Goal: Task Accomplishment & Management: Manage account settings

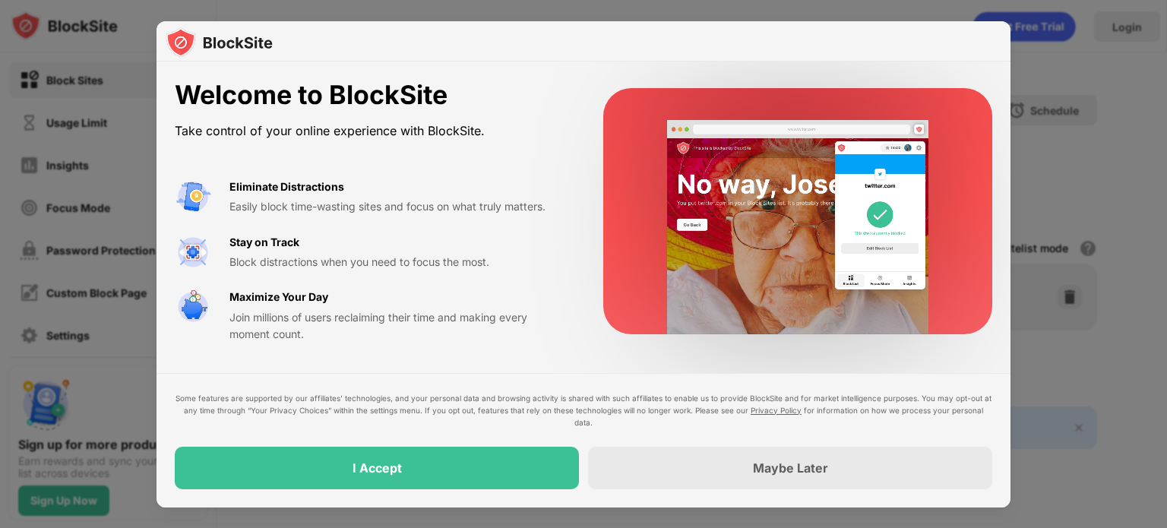
drag, startPoint x: 893, startPoint y: 121, endPoint x: 1116, endPoint y: 39, distance: 237.3
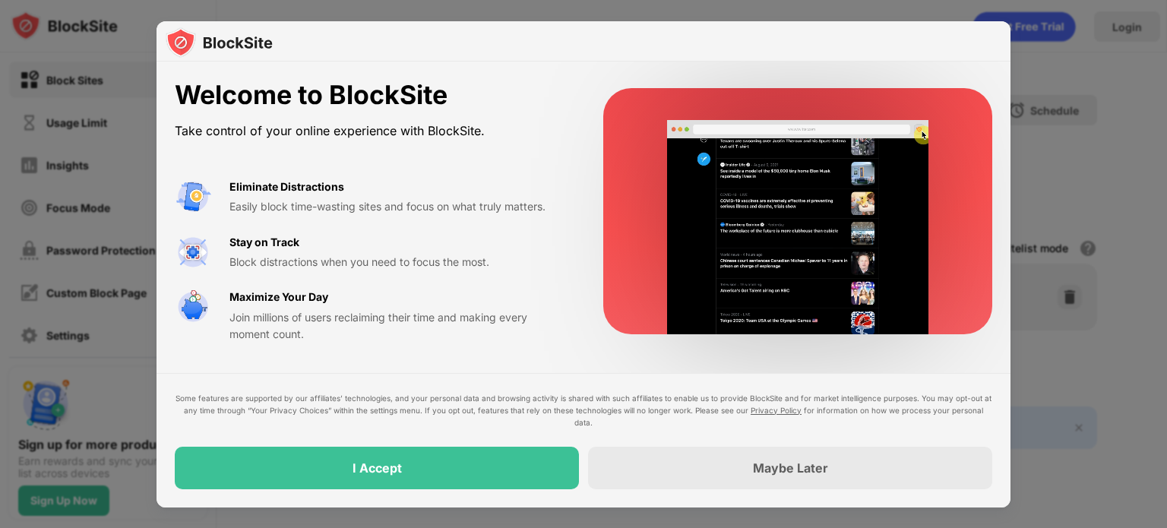
click at [1116, 39] on div at bounding box center [583, 264] width 1167 height 528
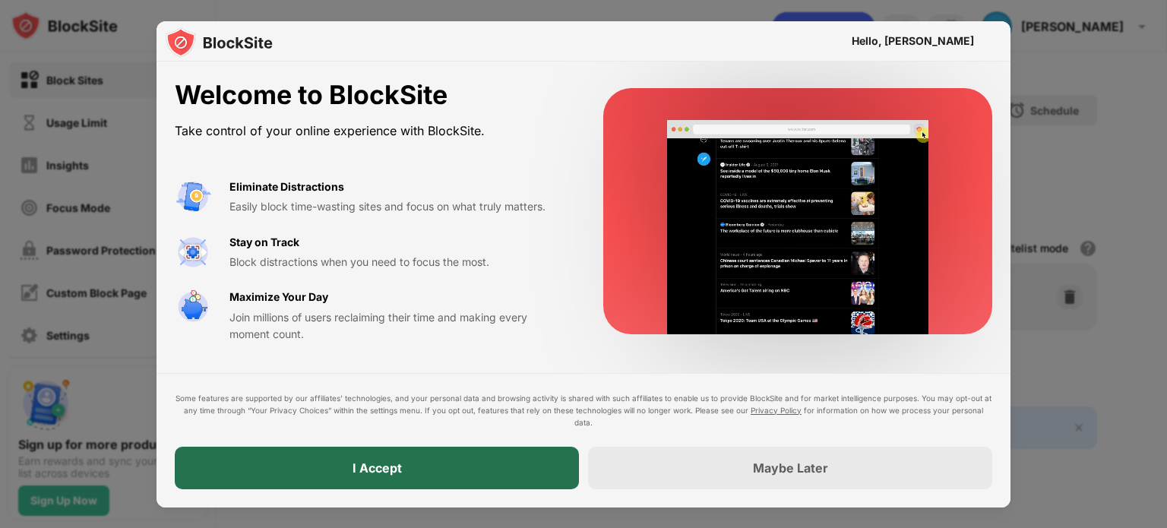
click at [396, 464] on div "I Accept" at bounding box center [377, 468] width 49 height 15
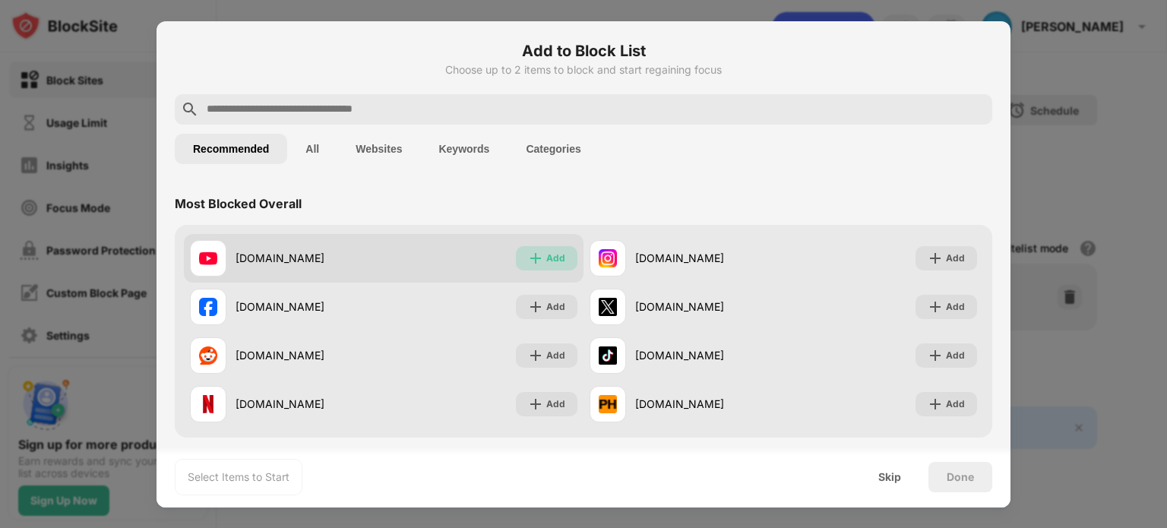
click at [530, 259] on img at bounding box center [535, 258] width 15 height 15
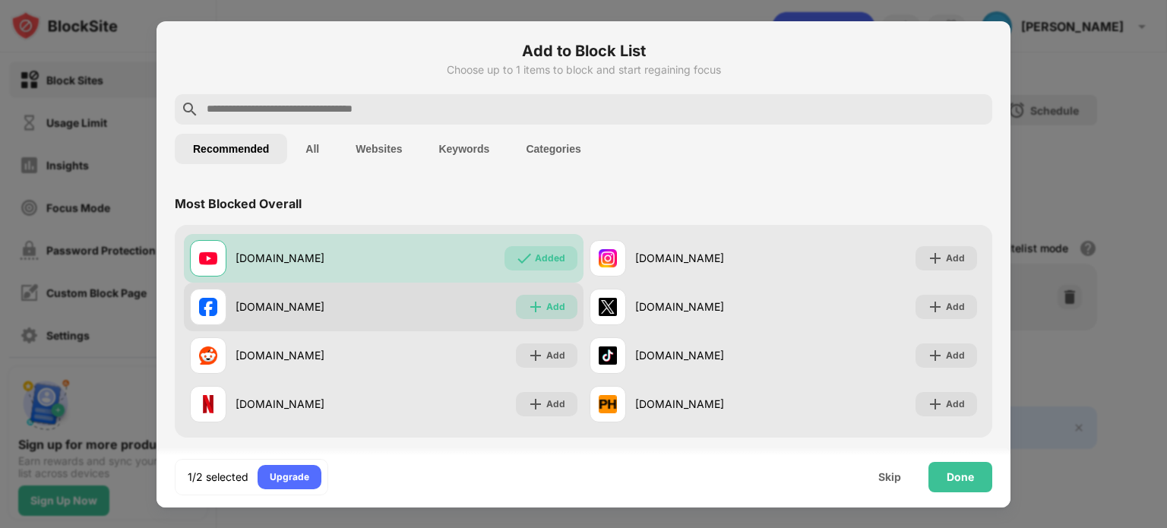
click at [528, 305] on img at bounding box center [535, 306] width 15 height 15
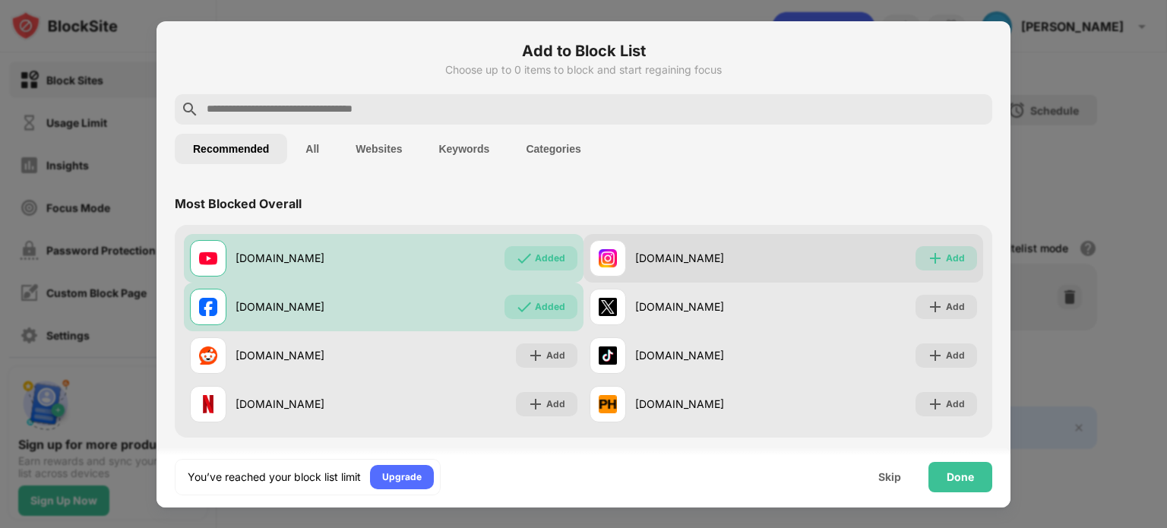
click at [928, 255] on img at bounding box center [935, 258] width 15 height 15
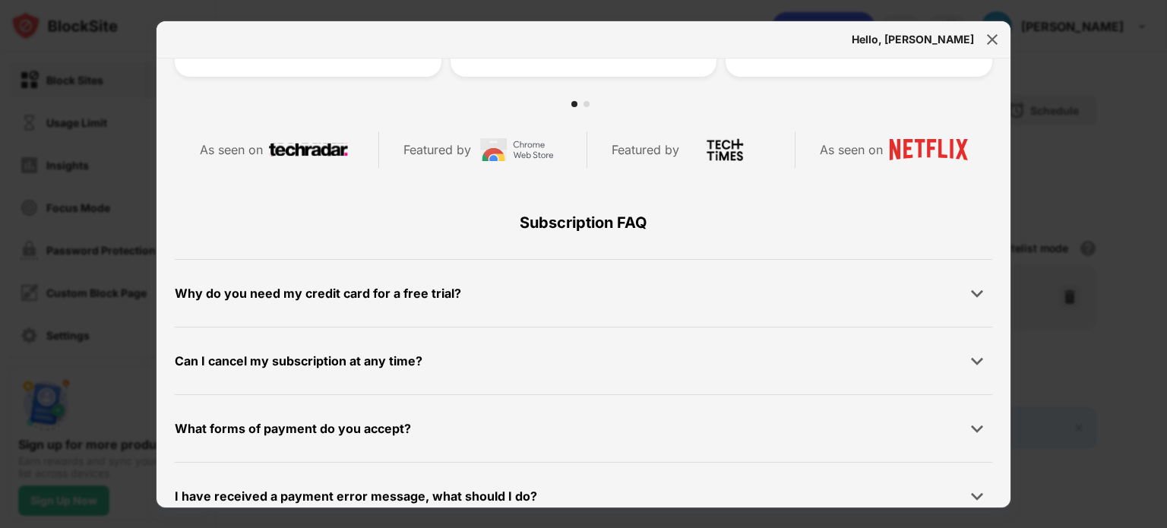
scroll to position [723, 0]
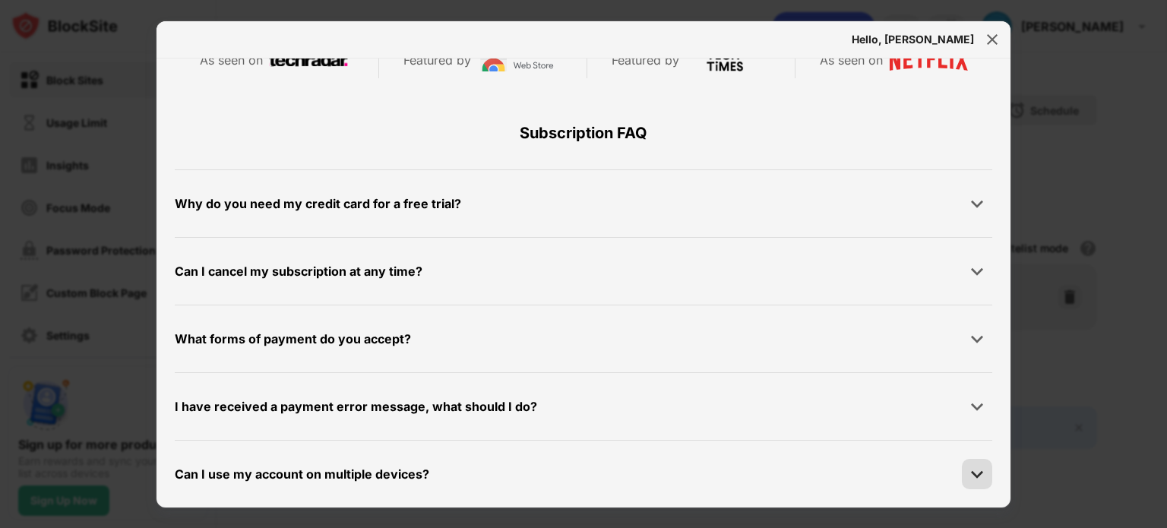
click at [971, 476] on img at bounding box center [977, 474] width 15 height 15
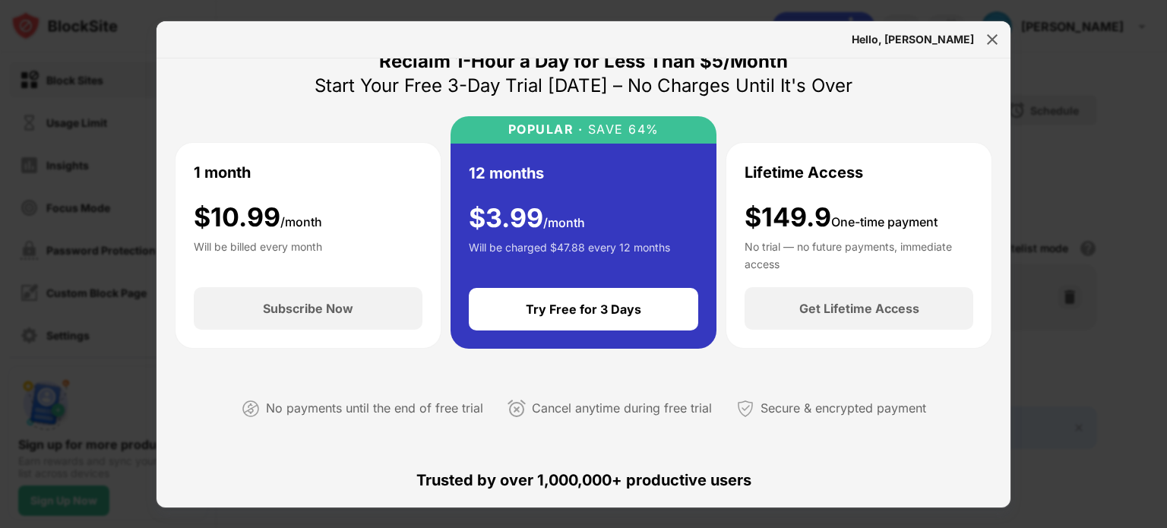
scroll to position [0, 0]
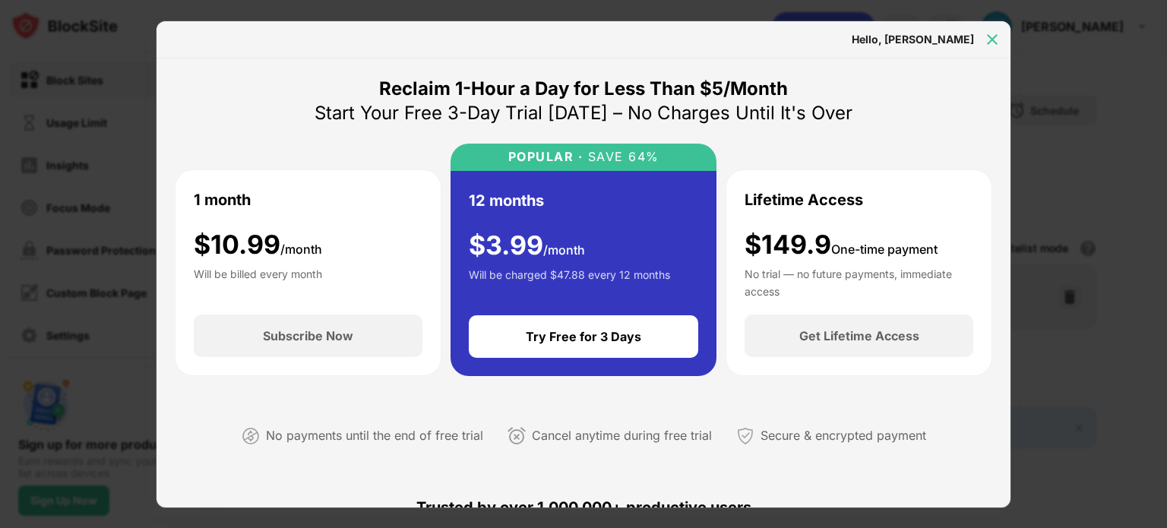
click at [988, 35] on img at bounding box center [992, 39] width 15 height 15
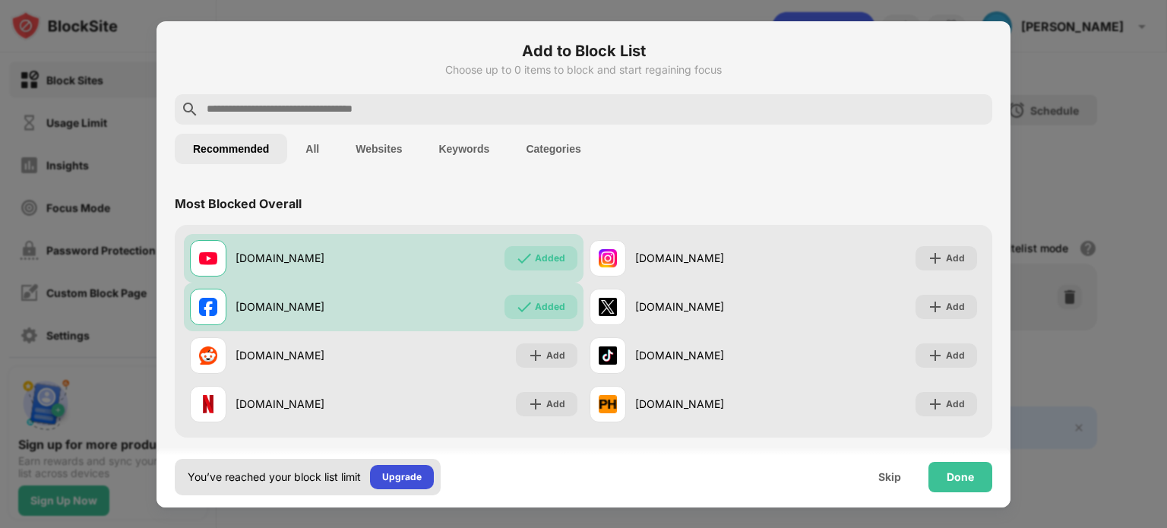
click at [382, 470] on div "Upgrade" at bounding box center [402, 477] width 64 height 24
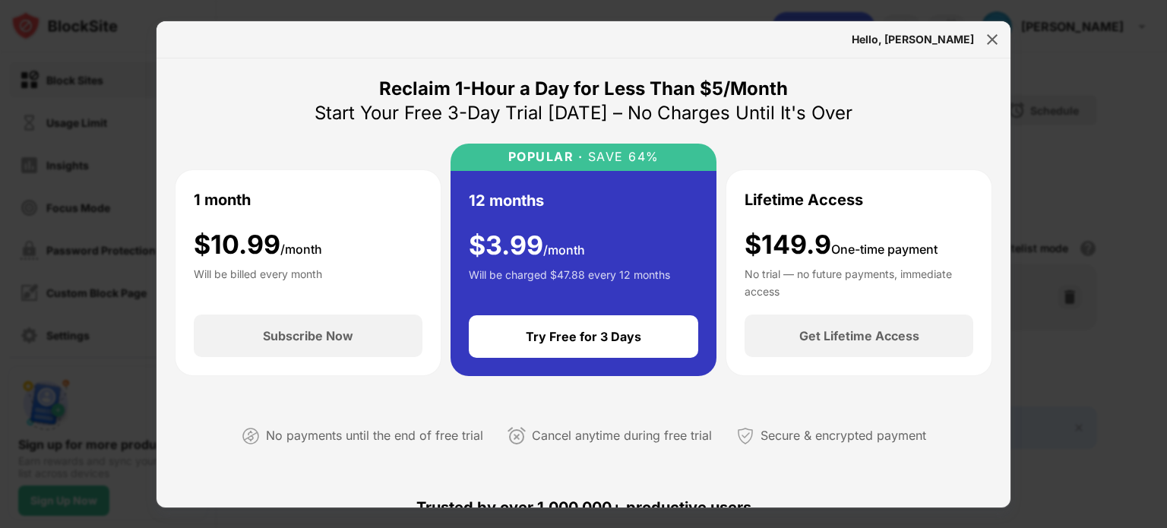
click at [955, 39] on div "Hello, [PERSON_NAME]" at bounding box center [913, 39] width 122 height 12
click at [986, 36] on img at bounding box center [992, 39] width 15 height 15
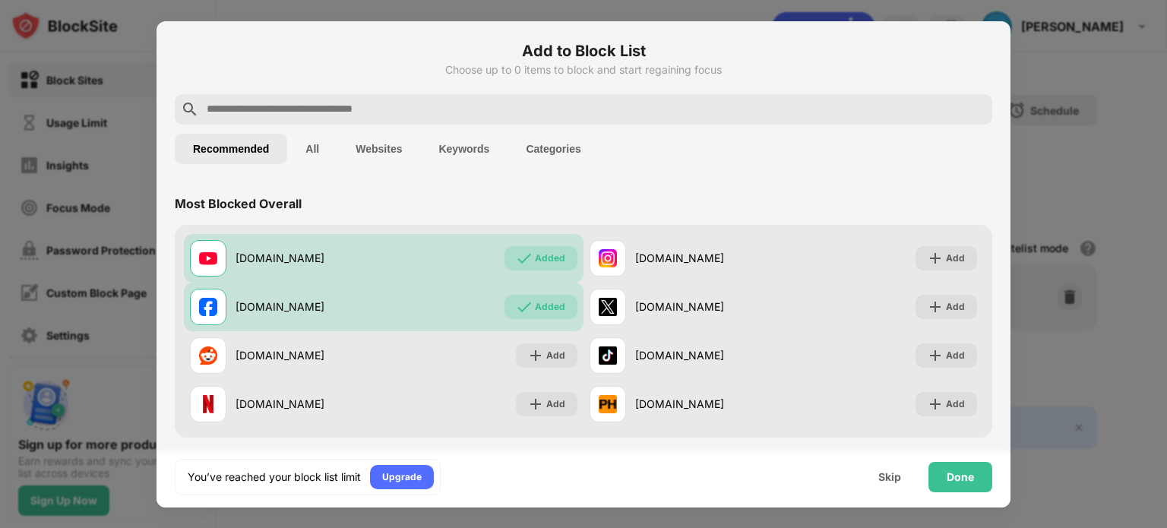
click at [1112, 90] on div at bounding box center [583, 264] width 1167 height 528
click at [955, 467] on div "Done" at bounding box center [961, 477] width 64 height 30
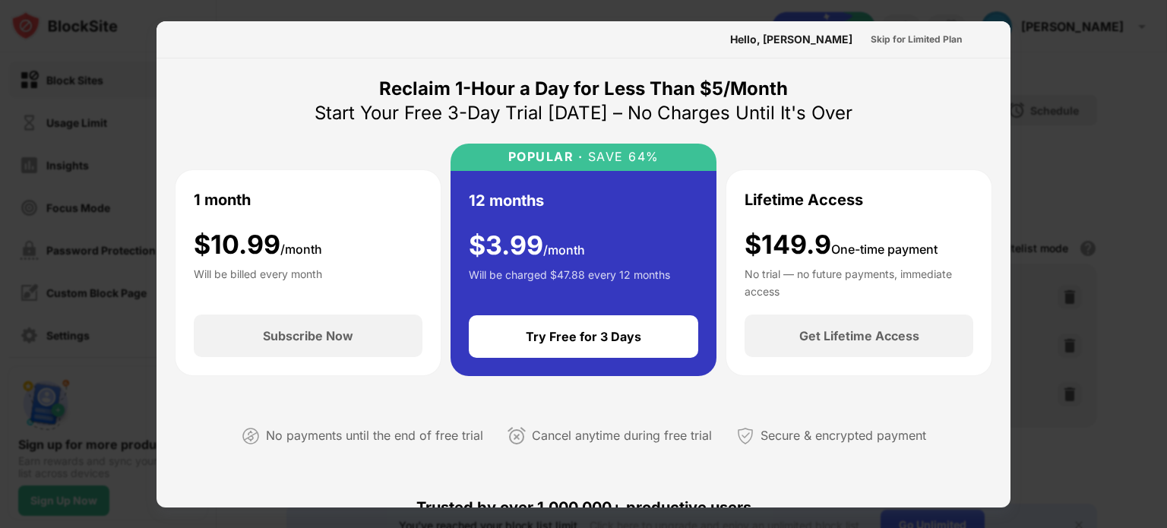
click at [1113, 160] on div at bounding box center [583, 264] width 1167 height 528
click at [901, 42] on div "Skip for Limited Plan" at bounding box center [916, 39] width 91 height 15
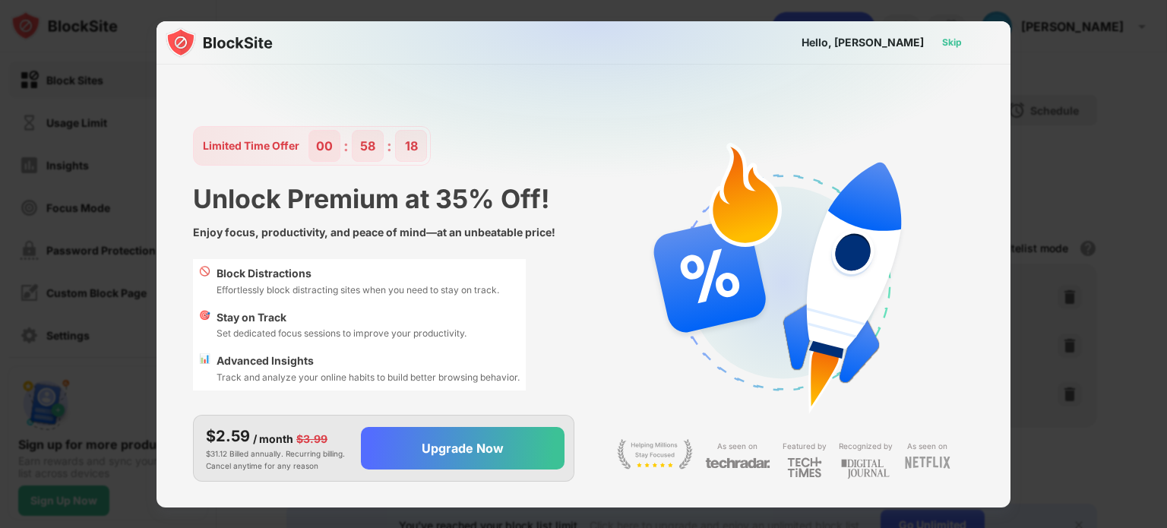
click at [948, 39] on div "Skip" at bounding box center [952, 42] width 20 height 15
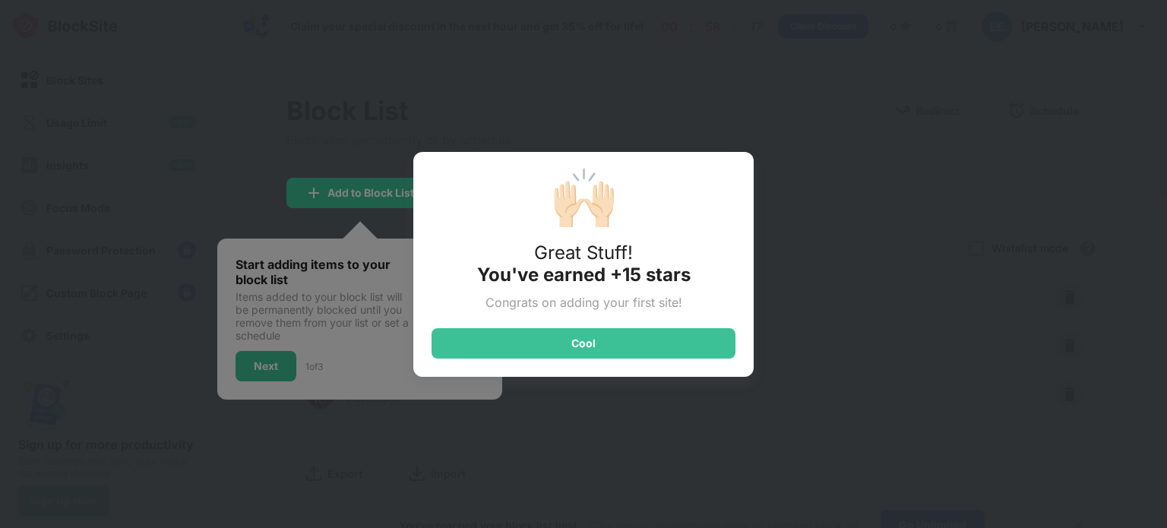
click at [634, 364] on div "🙌🏻 Great Stuff! You've earned +15 stars Congrats on adding your first site! Cool" at bounding box center [583, 264] width 340 height 225
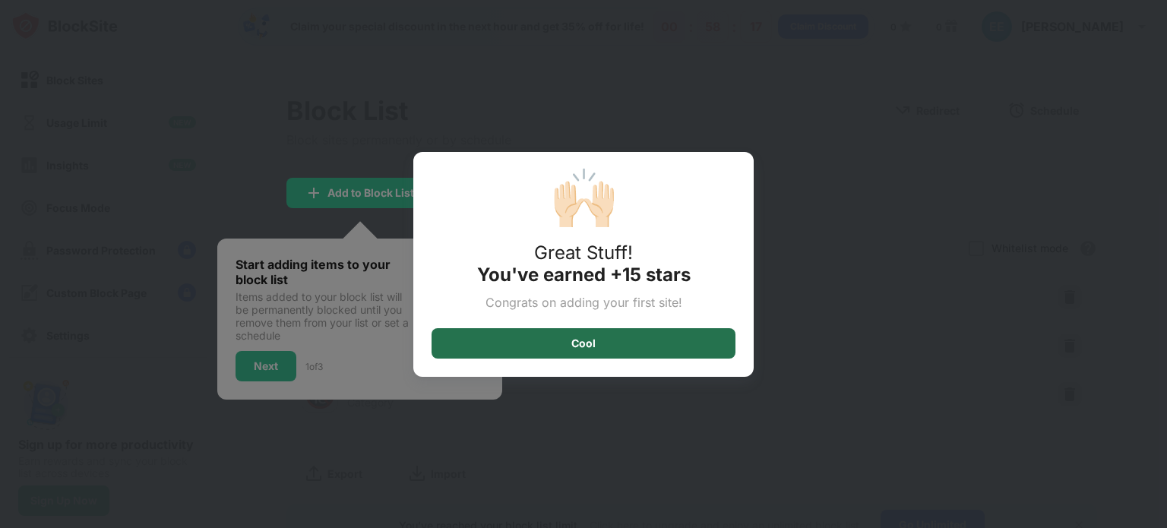
click at [633, 348] on div "Cool" at bounding box center [584, 343] width 304 height 30
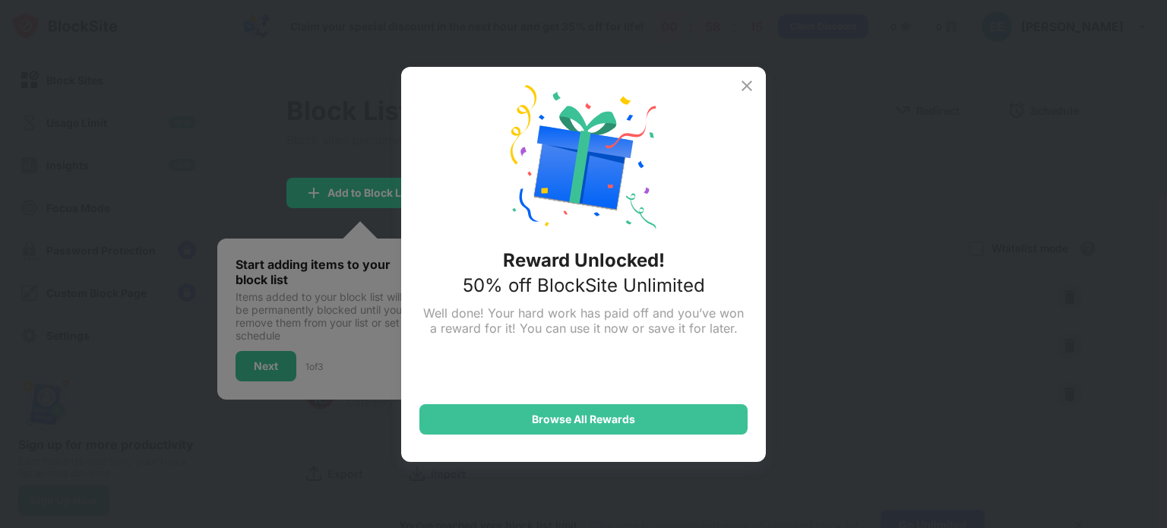
click at [748, 84] on img at bounding box center [747, 86] width 18 height 18
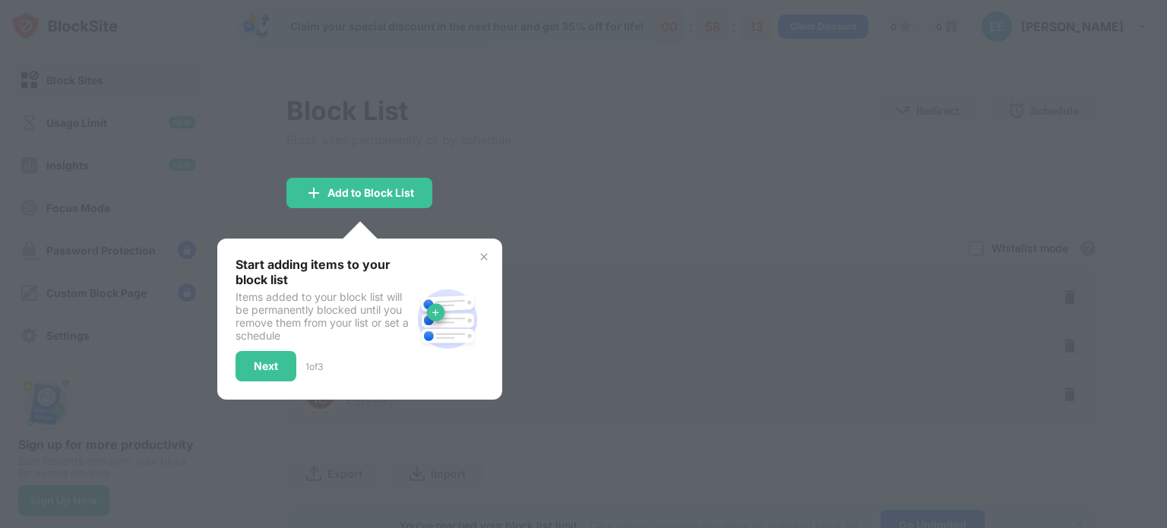
click at [634, 157] on div at bounding box center [583, 264] width 1167 height 528
click at [480, 255] on img at bounding box center [484, 257] width 12 height 12
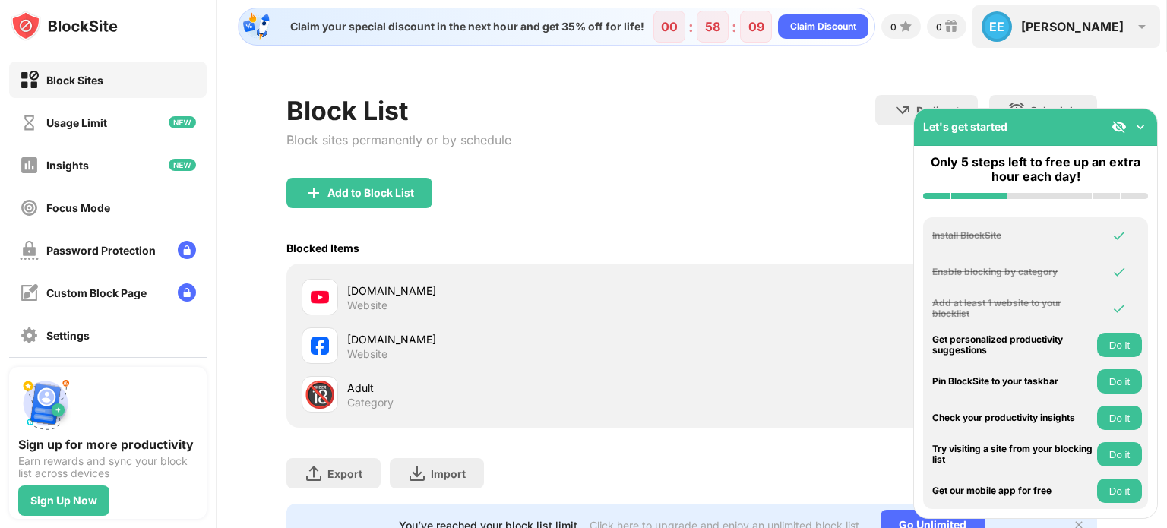
click at [1132, 27] on div "EE [PERSON_NAME] EE [PERSON_NAME] View Account Insights Premium Rewards Setting…" at bounding box center [1067, 26] width 188 height 43
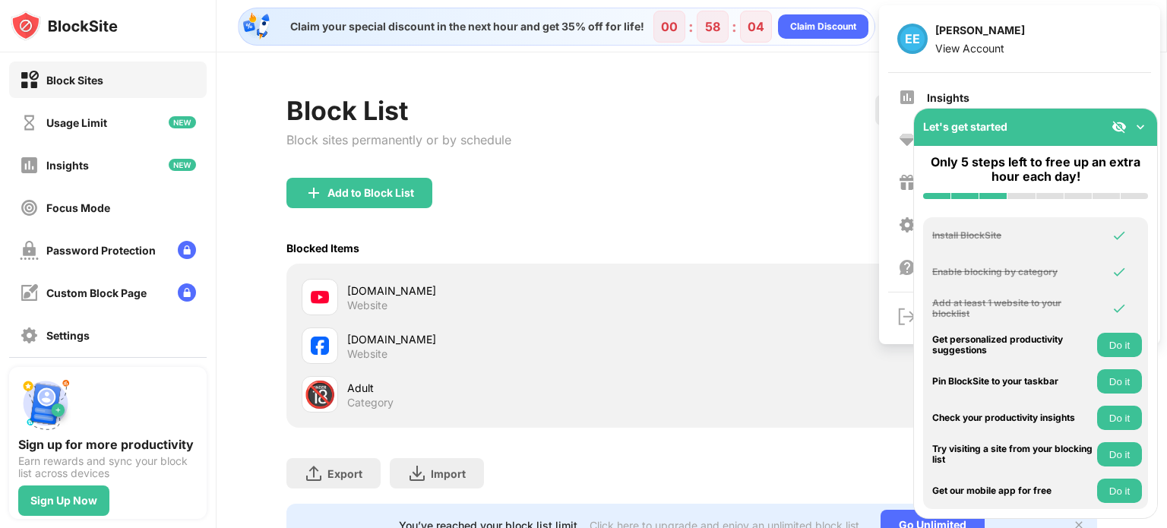
click at [1141, 125] on img at bounding box center [1140, 126] width 15 height 15
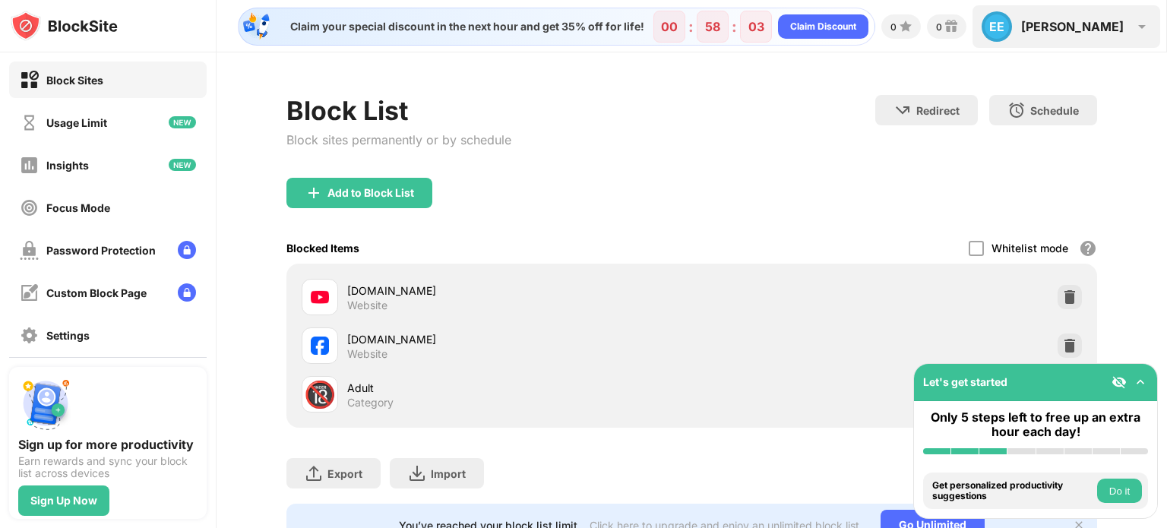
click at [1125, 27] on div "EE [PERSON_NAME] EE [PERSON_NAME] View Account Insights Premium Rewards Setting…" at bounding box center [1067, 26] width 188 height 43
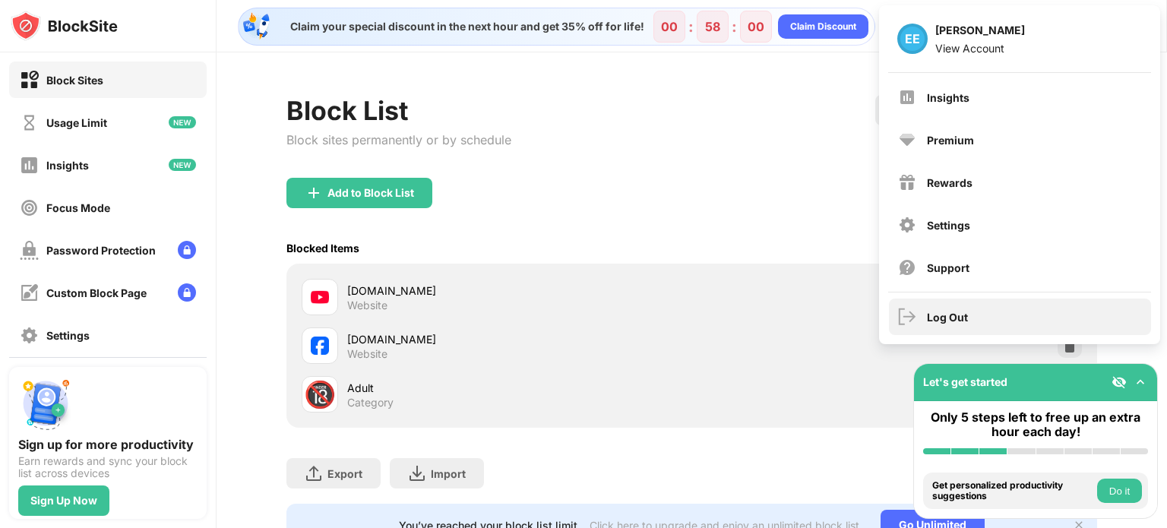
click at [951, 316] on div "Log Out" at bounding box center [947, 317] width 41 height 13
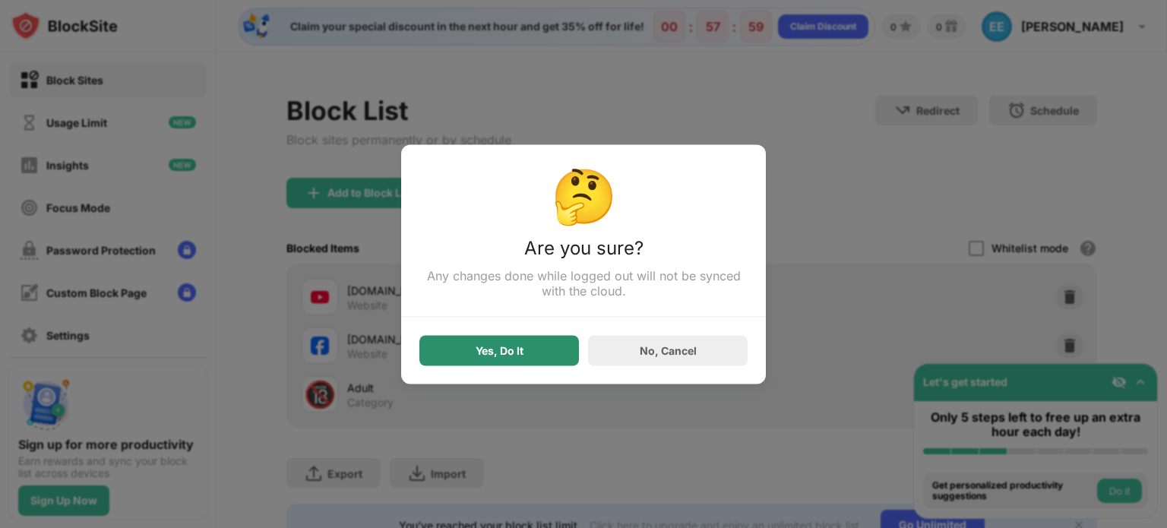
click at [478, 350] on div "Yes, Do It" at bounding box center [500, 350] width 48 height 12
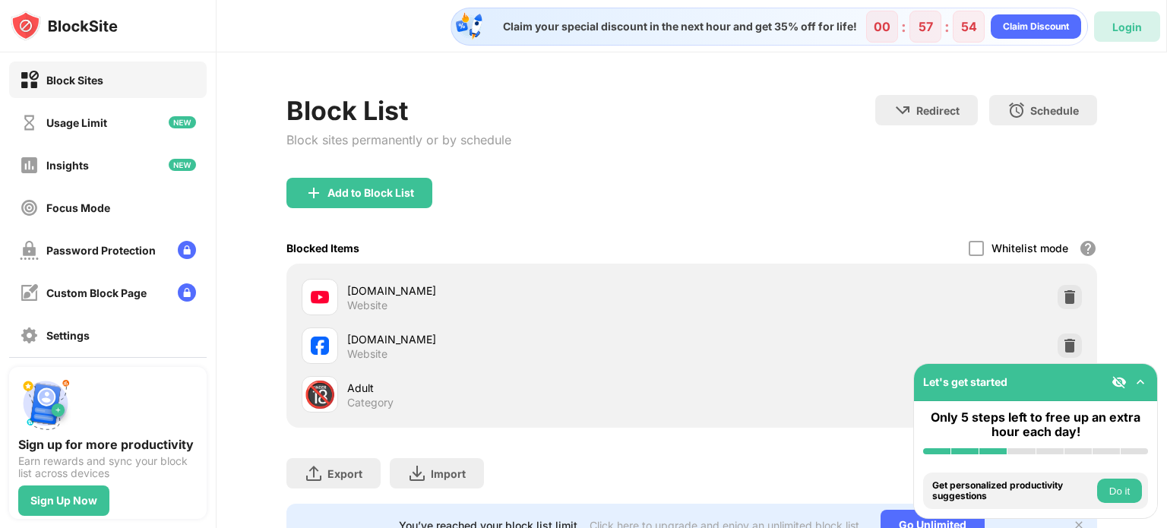
click at [1120, 29] on div "Login" at bounding box center [1128, 27] width 30 height 13
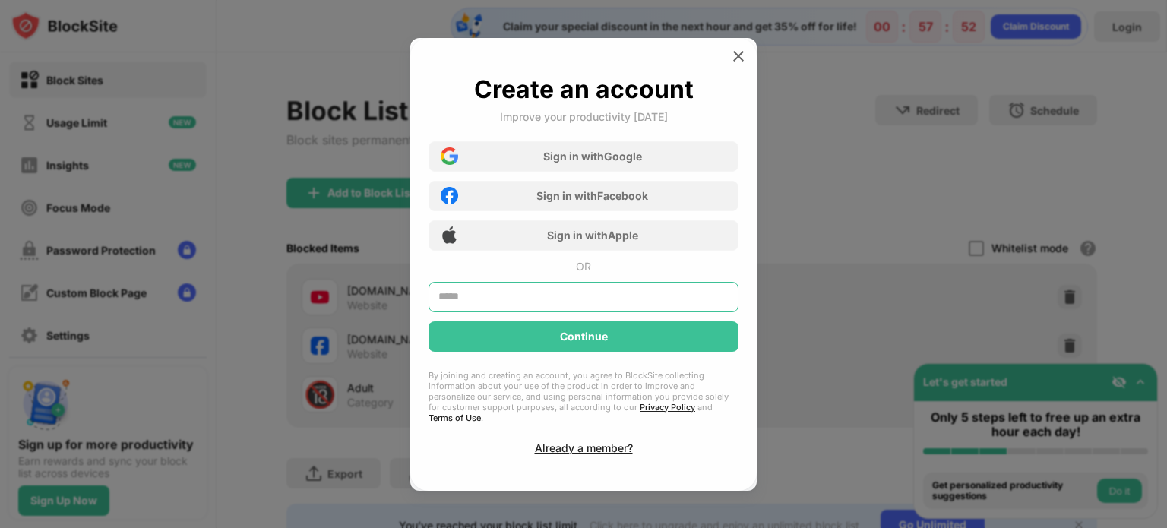
click at [535, 302] on input "text" at bounding box center [584, 297] width 310 height 30
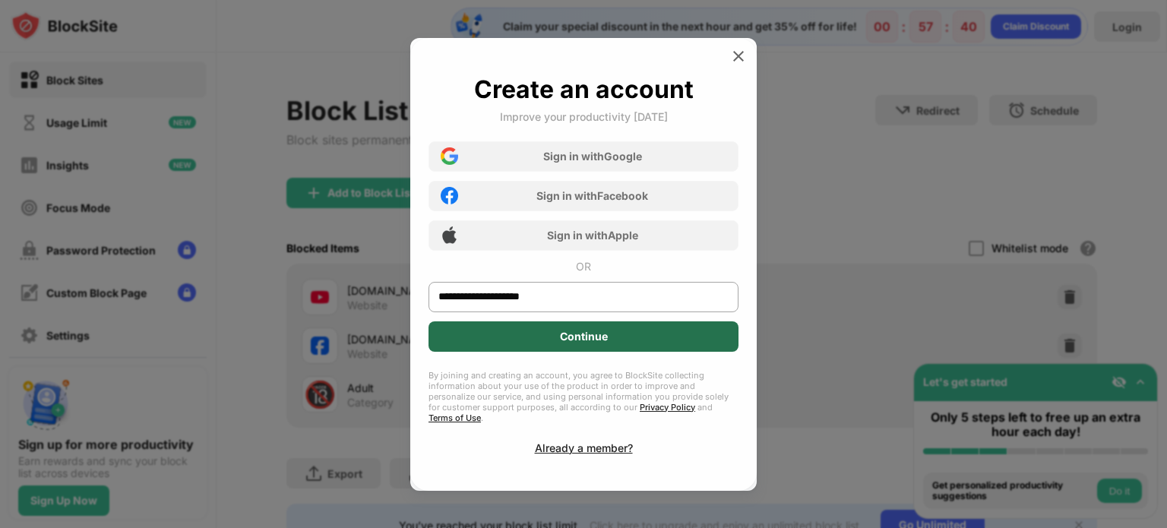
click at [622, 352] on div "Continue" at bounding box center [584, 336] width 310 height 30
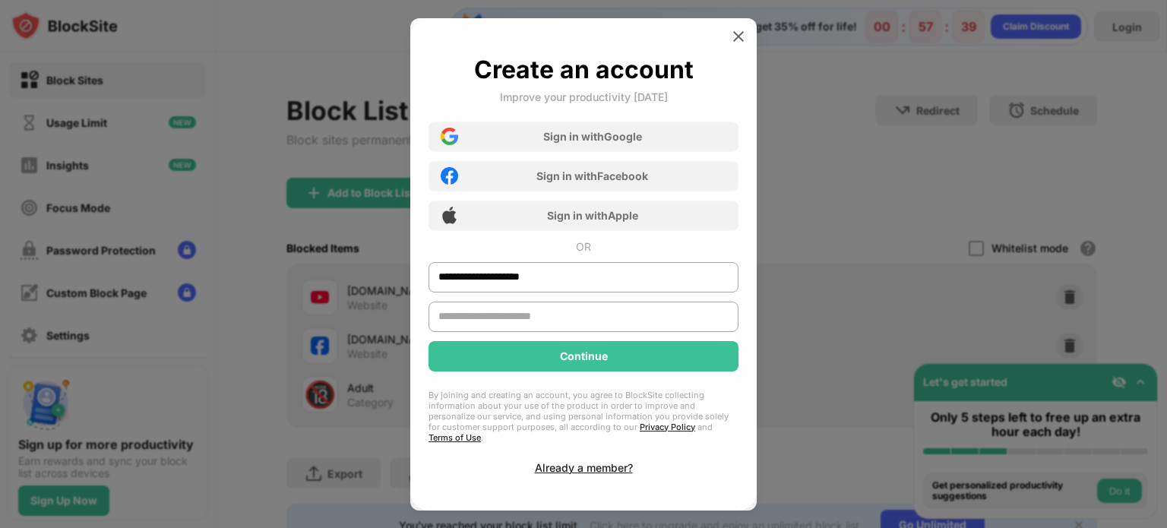
click at [593, 325] on input "text" at bounding box center [584, 317] width 310 height 30
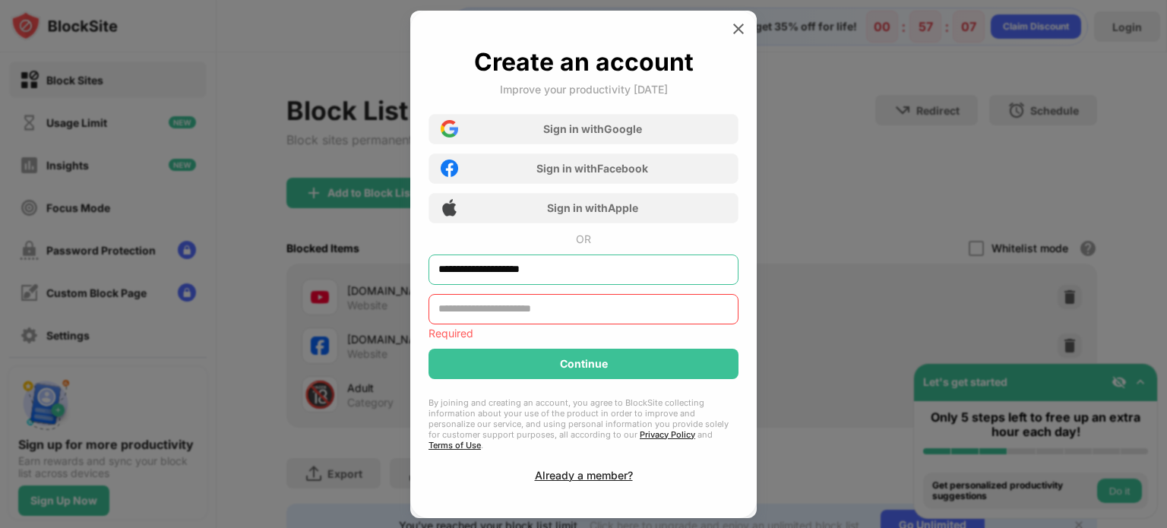
click at [473, 279] on input "**********" at bounding box center [584, 270] width 310 height 30
type input "**********"
click at [508, 312] on input "text" at bounding box center [584, 309] width 310 height 30
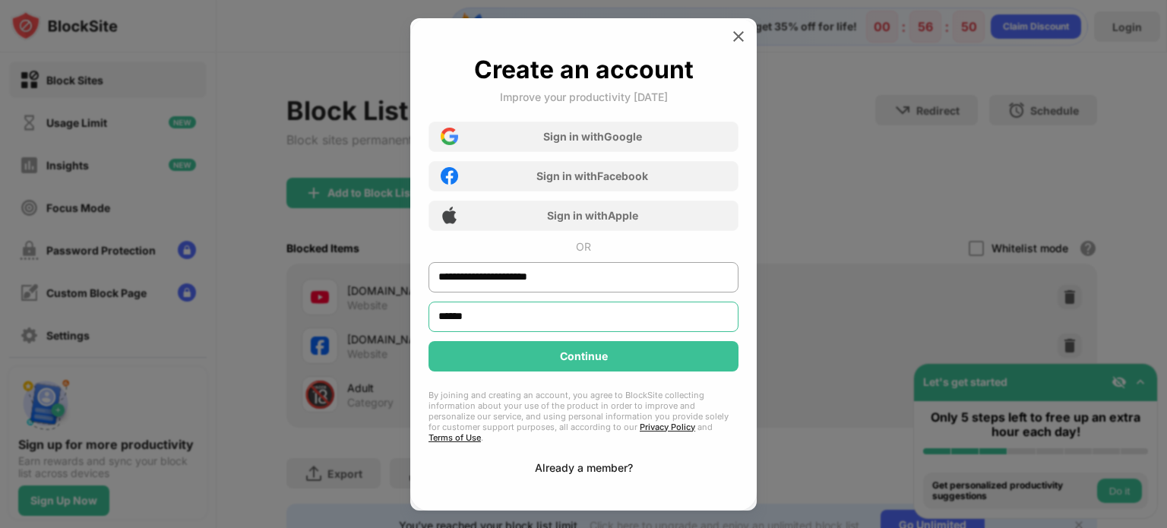
type input "******"
click at [562, 461] on div "Already a member?" at bounding box center [584, 467] width 98 height 13
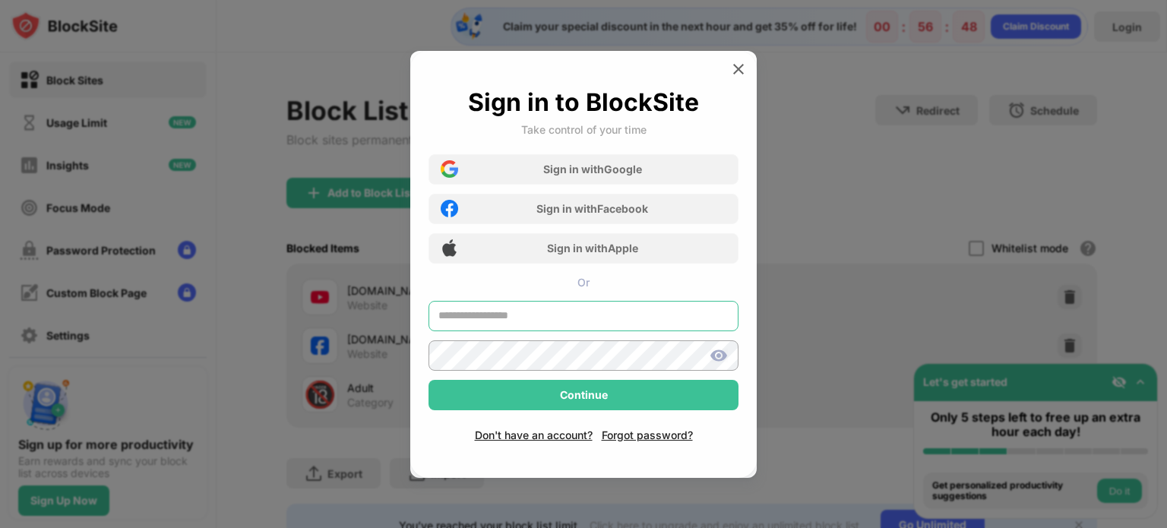
click at [557, 315] on input "text" at bounding box center [584, 316] width 310 height 30
type input "**********"
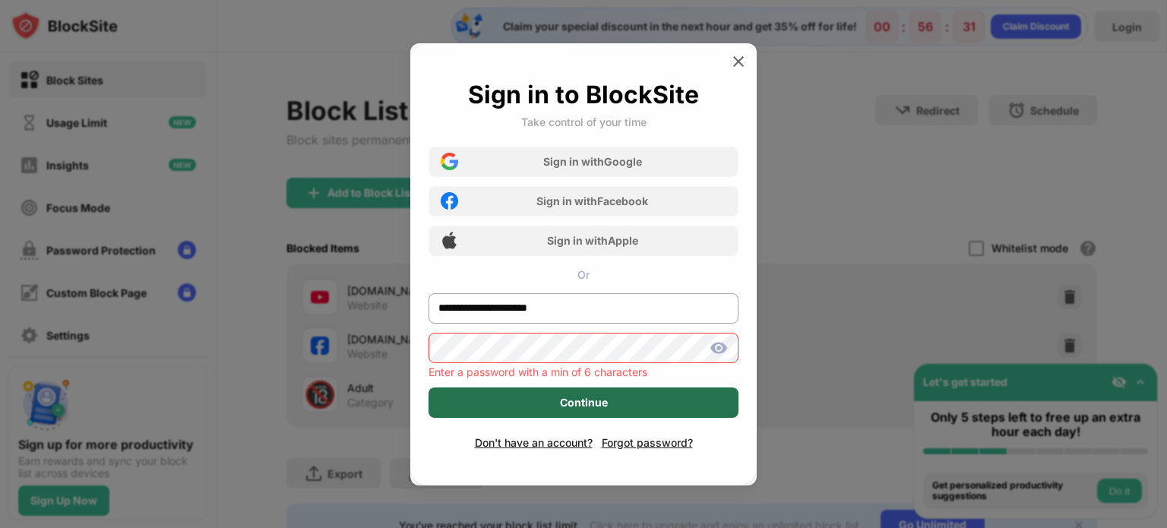
click at [562, 401] on div "Continue" at bounding box center [584, 403] width 48 height 12
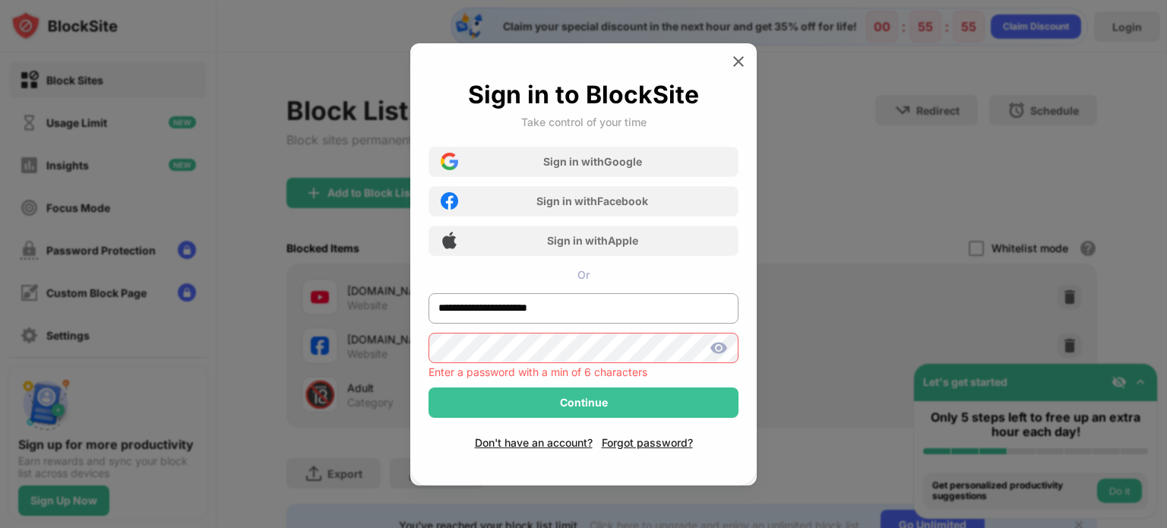
click at [404, 527] on div "**********" at bounding box center [583, 528] width 1167 height 0
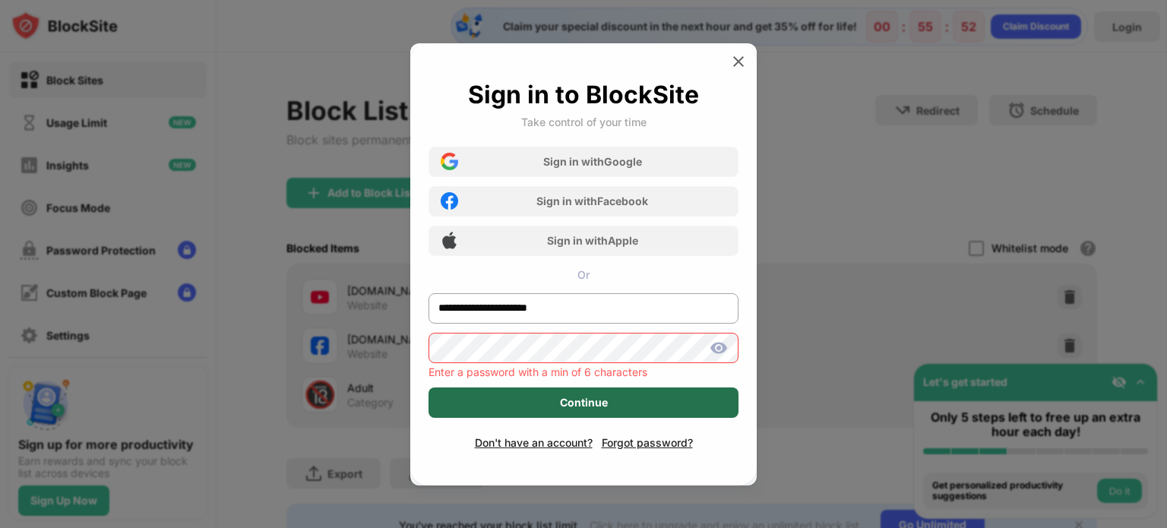
click at [575, 410] on div "Continue" at bounding box center [584, 403] width 310 height 30
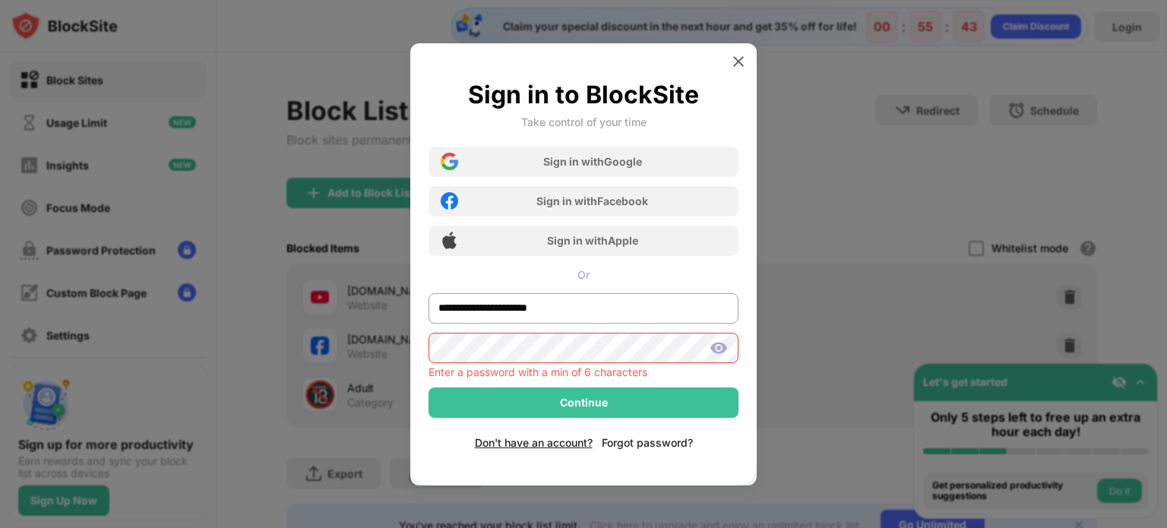
click at [650, 443] on div "Forgot password?" at bounding box center [647, 442] width 91 height 13
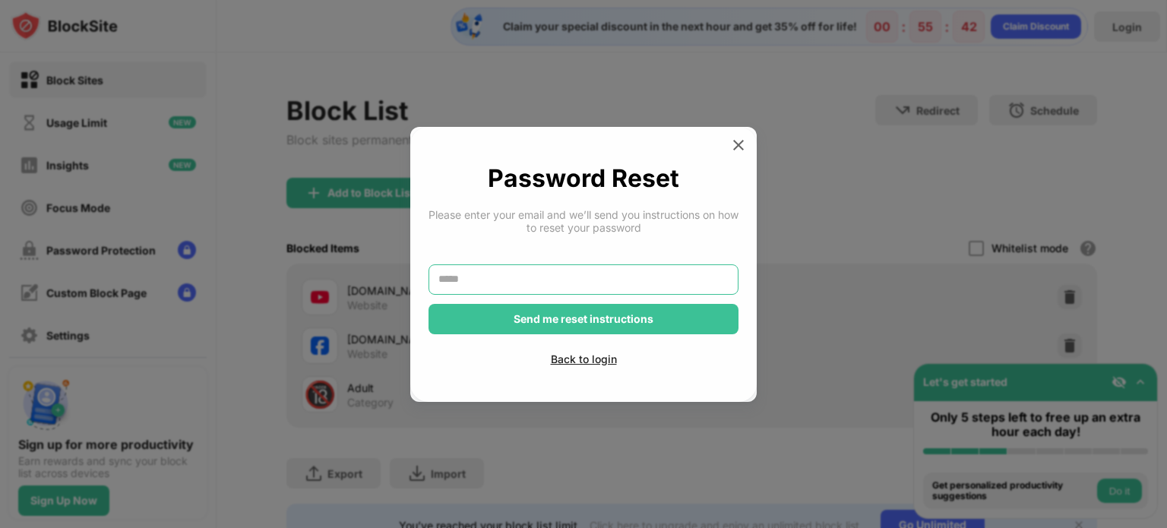
click at [598, 279] on input "text" at bounding box center [584, 279] width 310 height 30
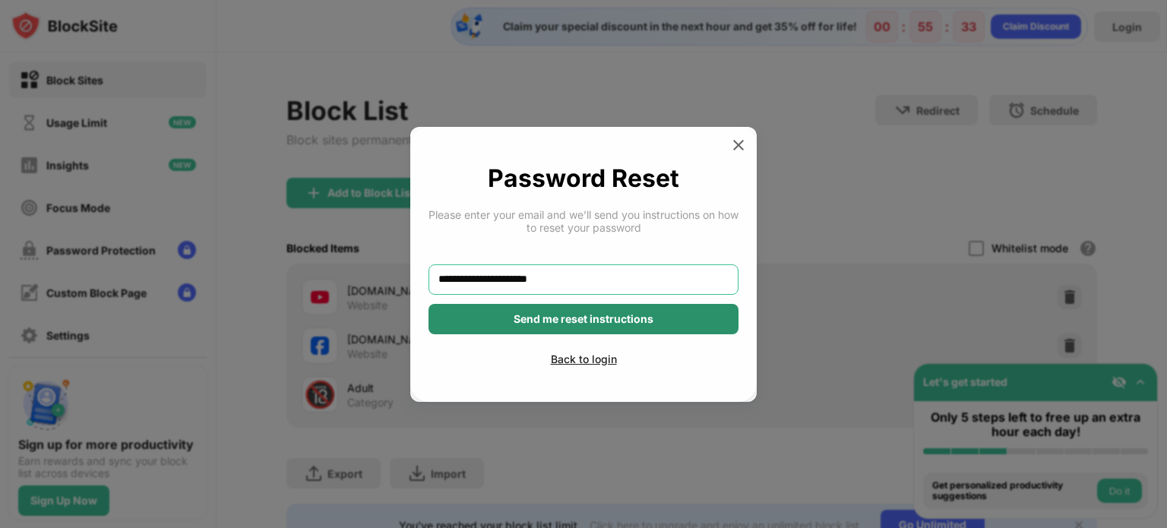
type input "**********"
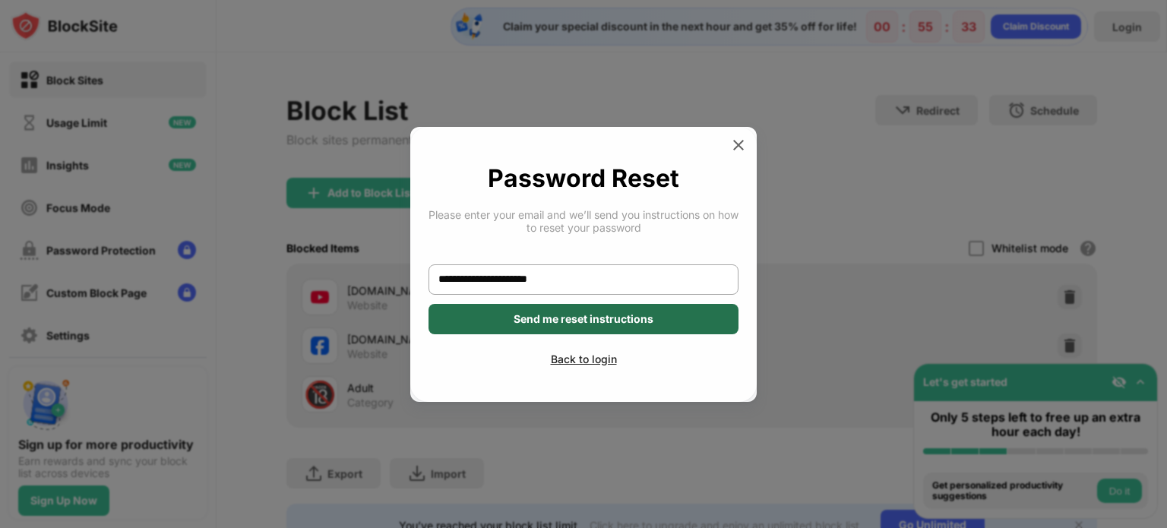
click at [590, 313] on div "Send me reset instructions" at bounding box center [584, 319] width 140 height 12
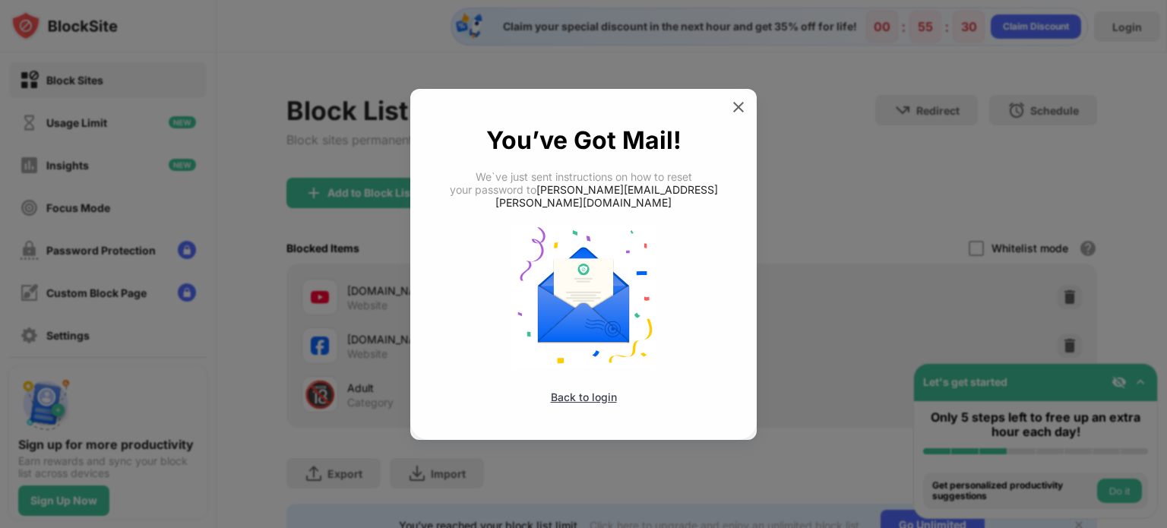
click at [578, 391] on div "Back to login" at bounding box center [584, 397] width 310 height 13
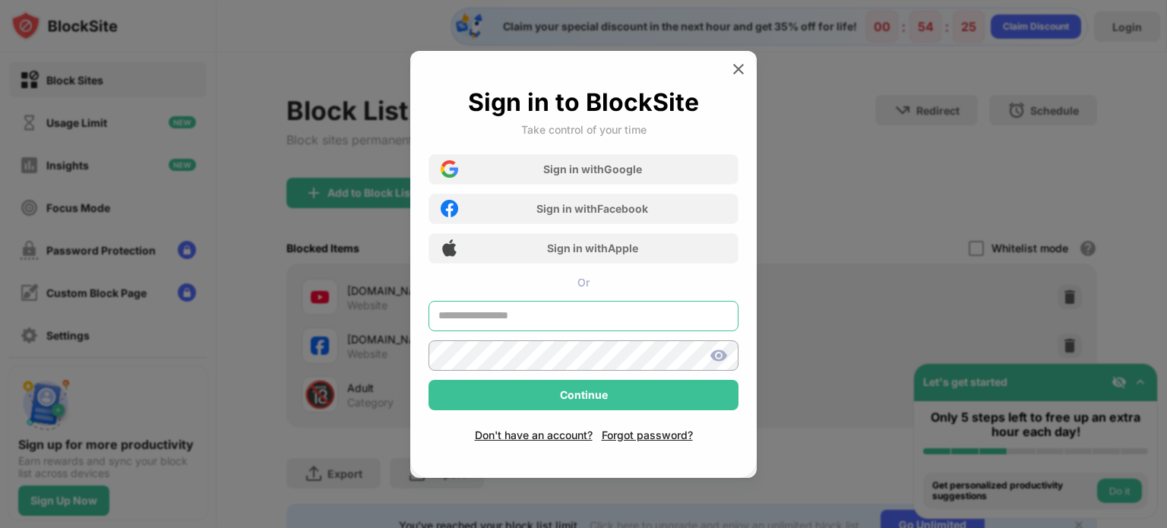
click at [571, 321] on input "text" at bounding box center [584, 316] width 310 height 30
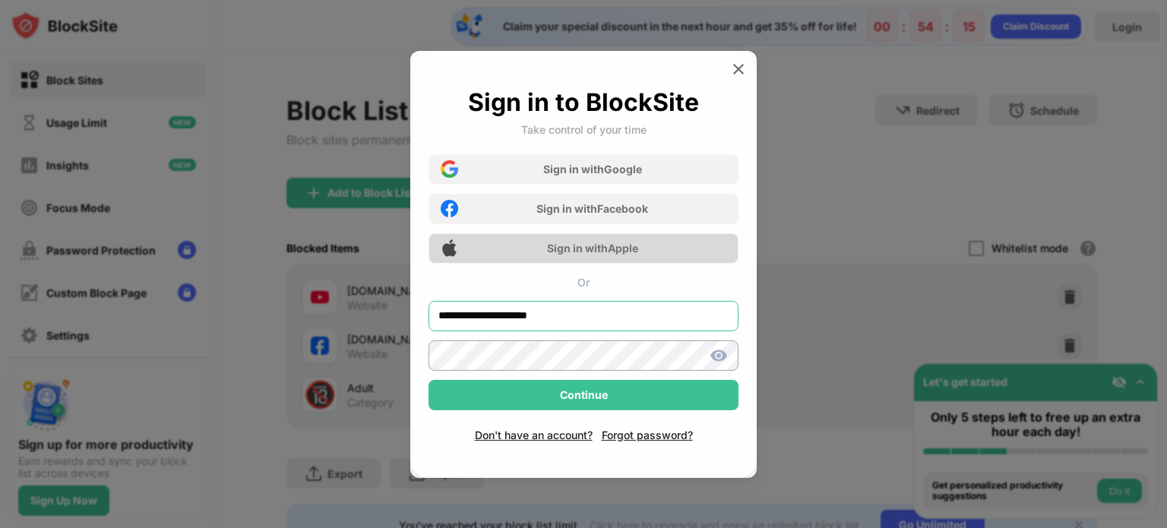
type input "**********"
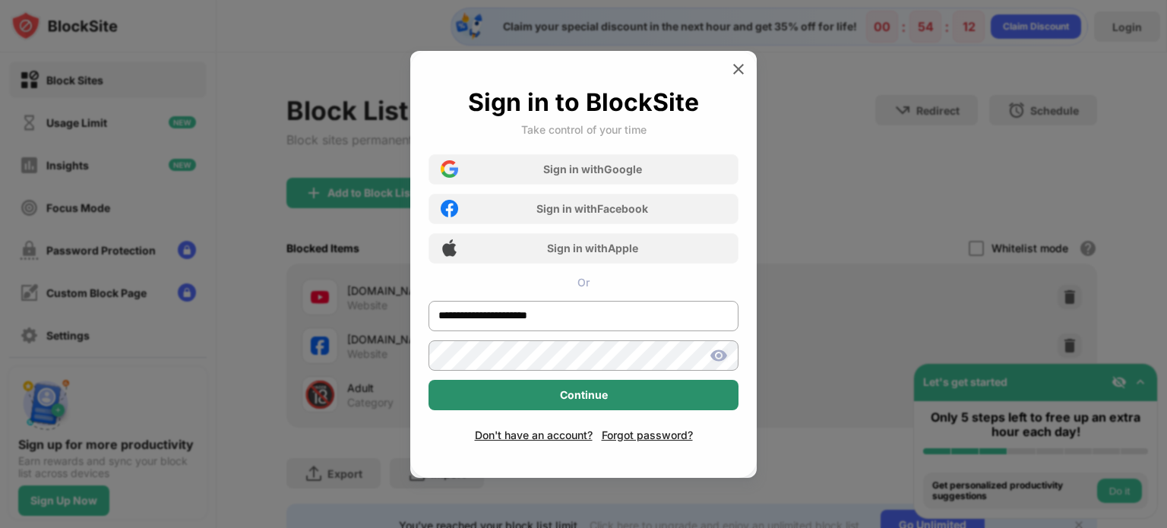
click at [600, 400] on div "Continue" at bounding box center [584, 395] width 48 height 12
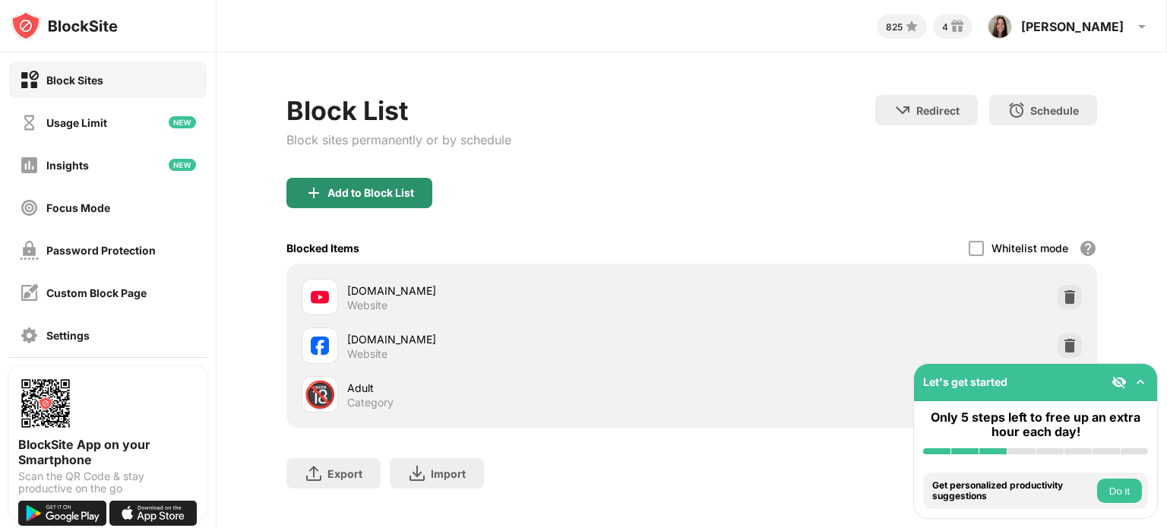
click at [374, 195] on div "Add to Block List" at bounding box center [371, 193] width 87 height 12
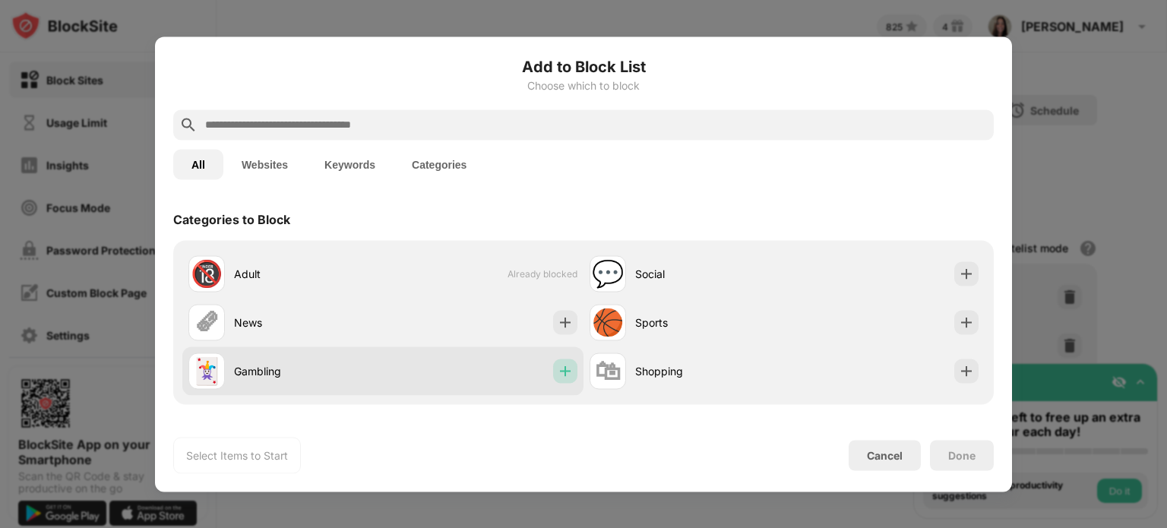
click at [558, 373] on img at bounding box center [565, 370] width 15 height 15
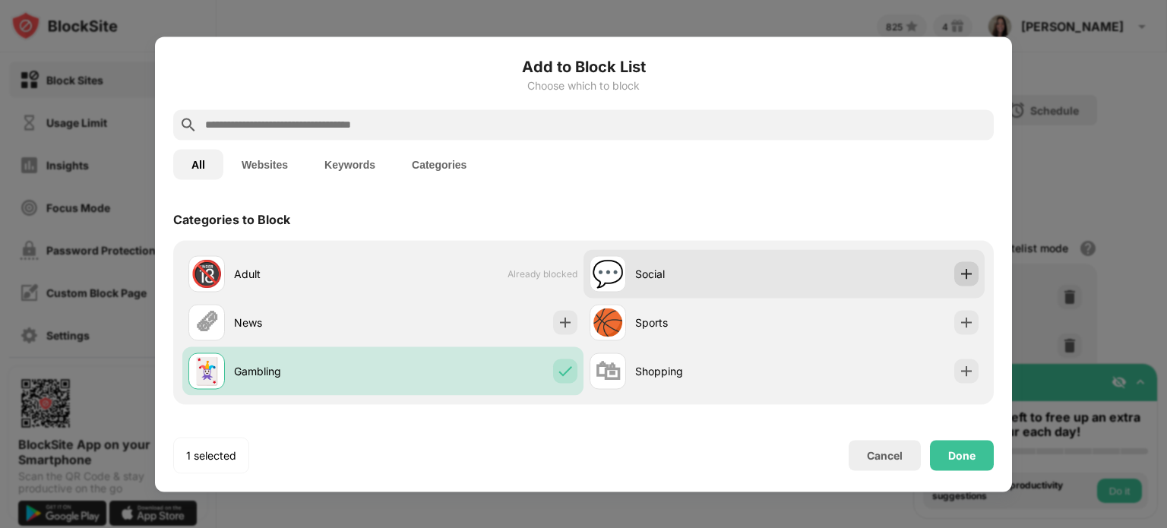
click at [959, 276] on img at bounding box center [966, 273] width 15 height 15
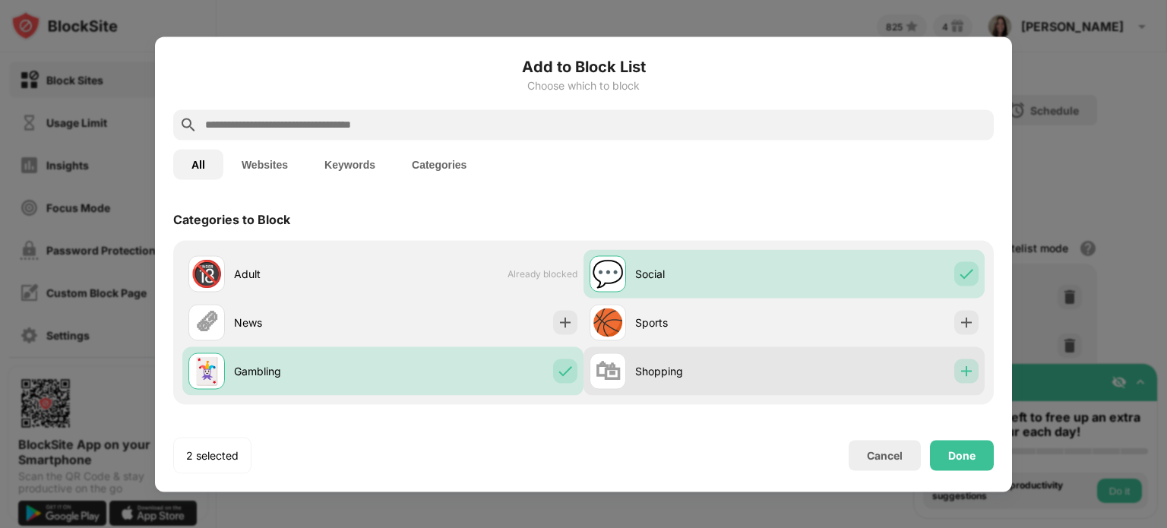
click at [955, 360] on div at bounding box center [967, 371] width 24 height 24
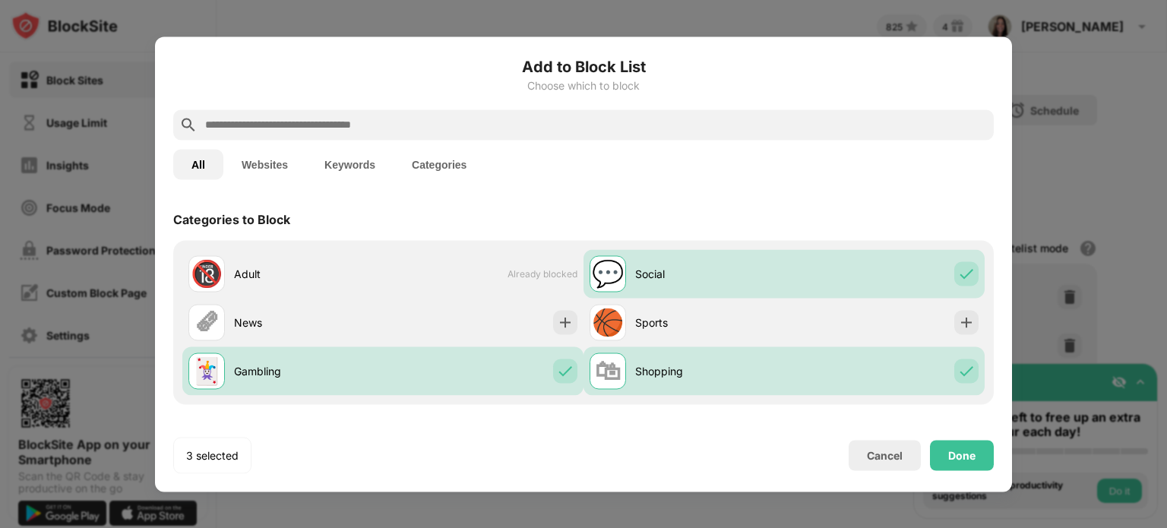
click at [250, 166] on button "Websites" at bounding box center [264, 164] width 83 height 30
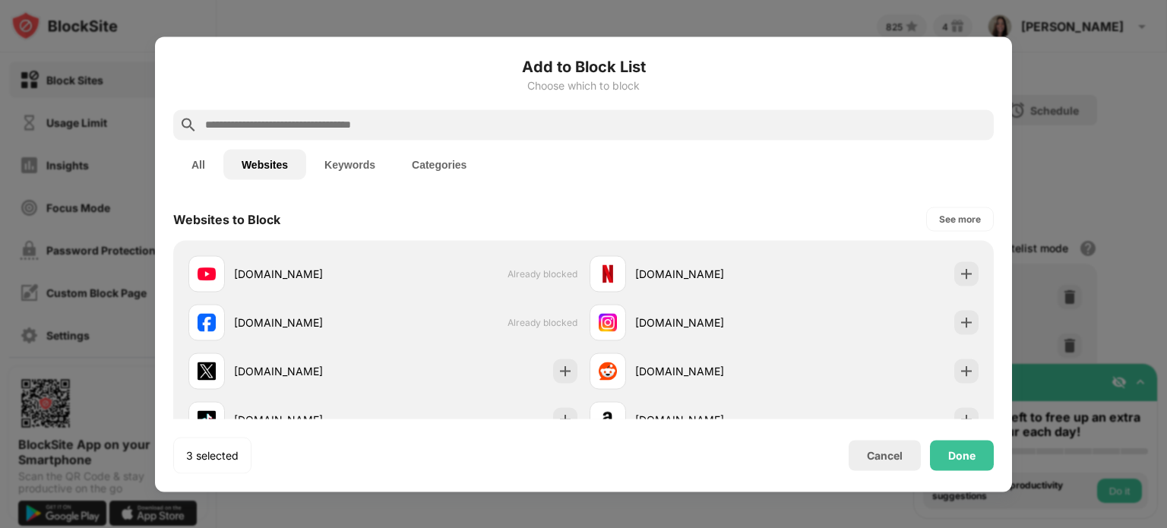
click at [198, 169] on button "All" at bounding box center [198, 164] width 50 height 30
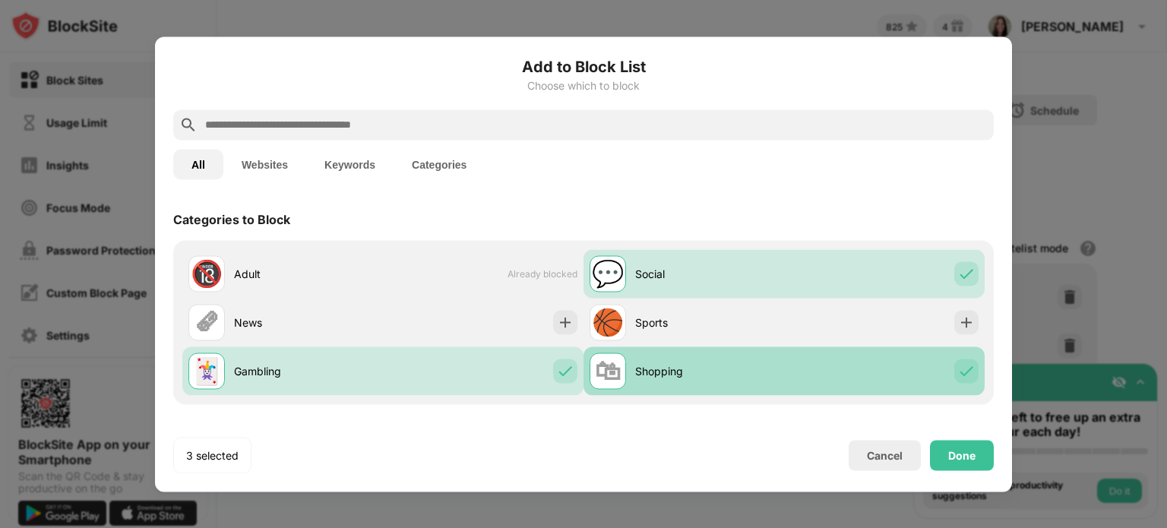
click at [959, 376] on img at bounding box center [966, 370] width 15 height 15
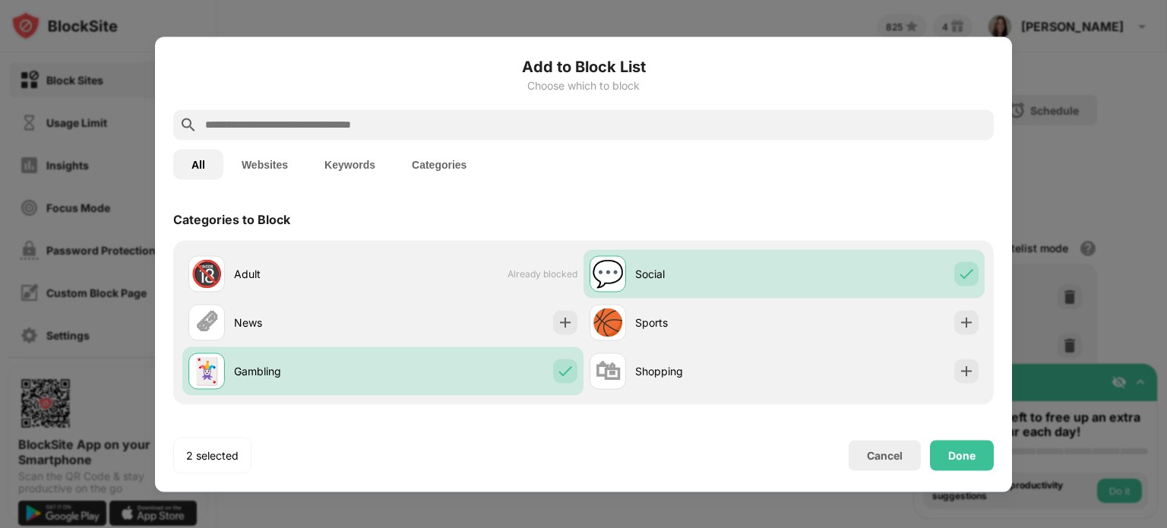
click at [264, 169] on button "Websites" at bounding box center [264, 164] width 83 height 30
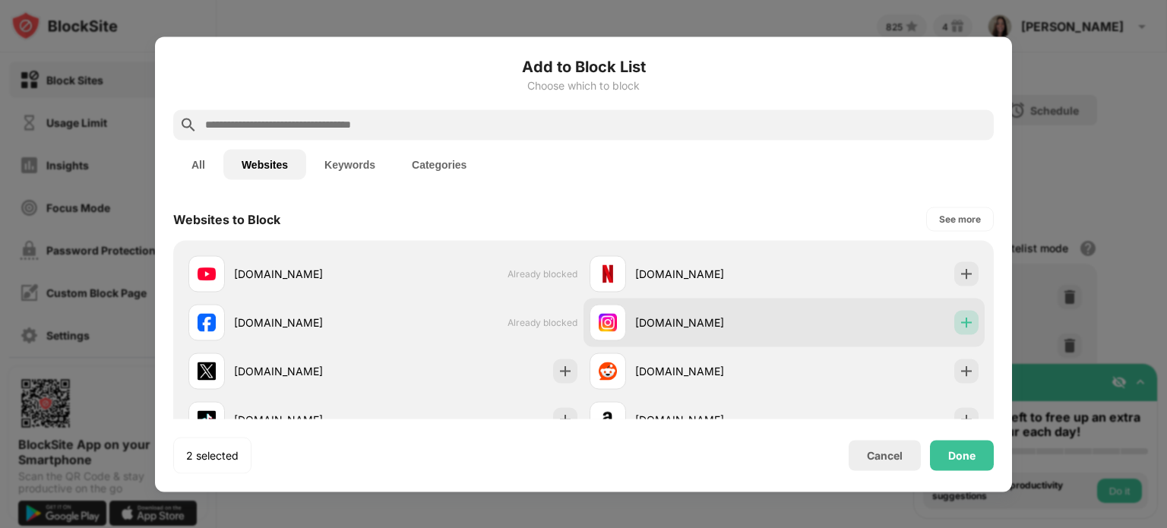
click at [955, 323] on div at bounding box center [967, 322] width 24 height 24
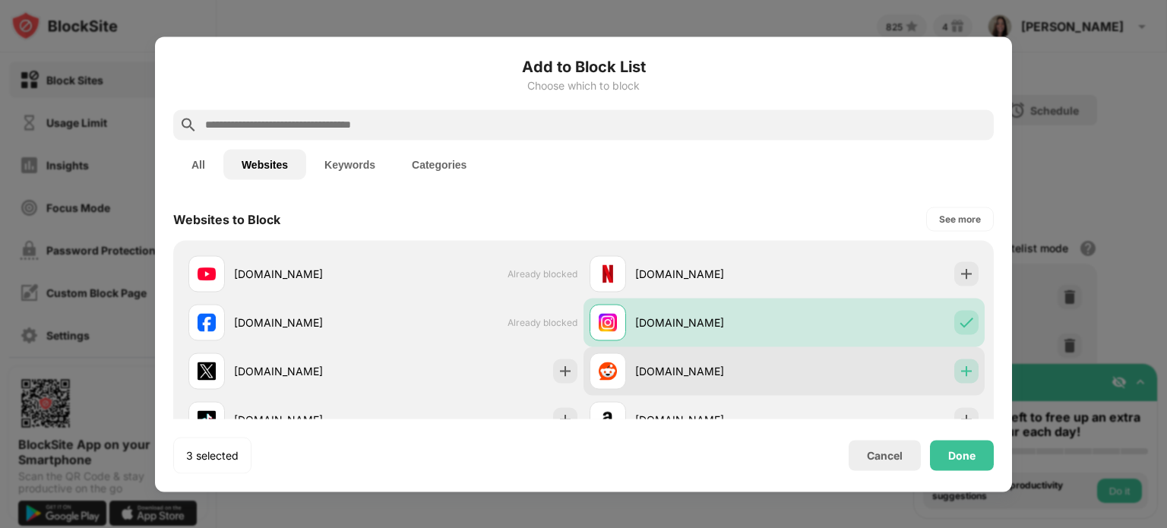
click at [959, 365] on img at bounding box center [966, 370] width 15 height 15
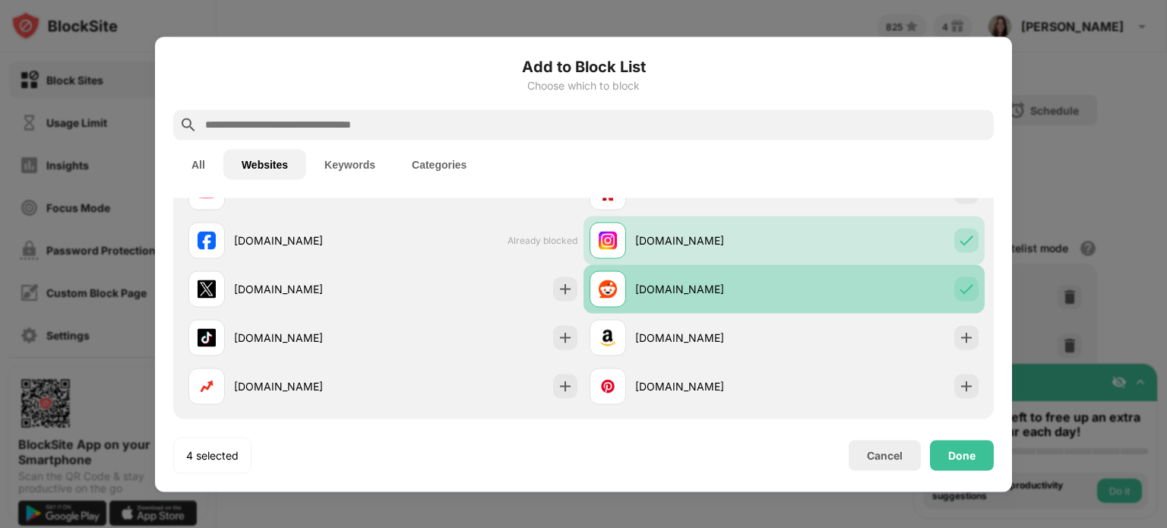
scroll to position [126, 0]
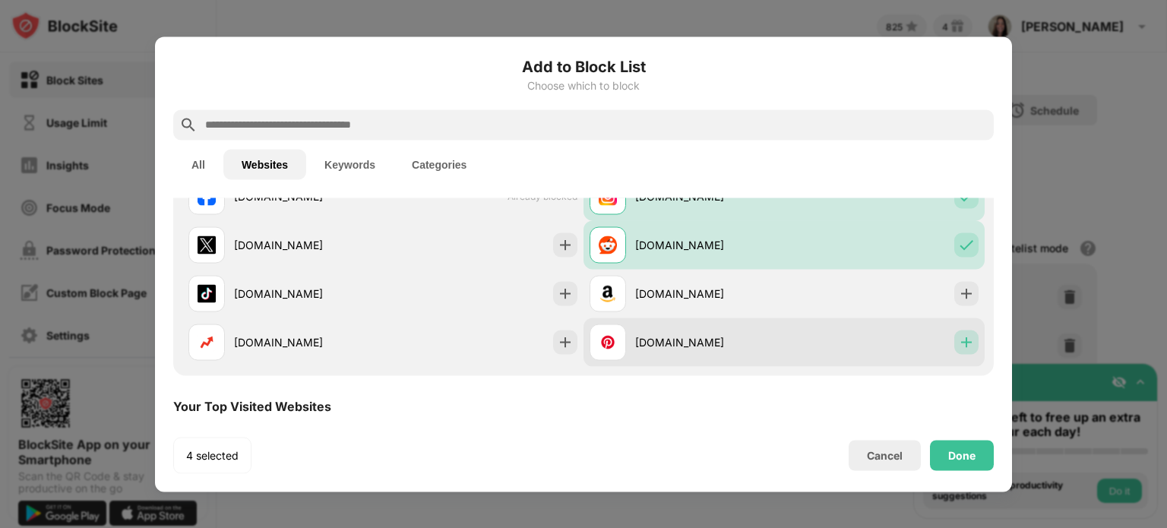
click at [959, 344] on img at bounding box center [966, 341] width 15 height 15
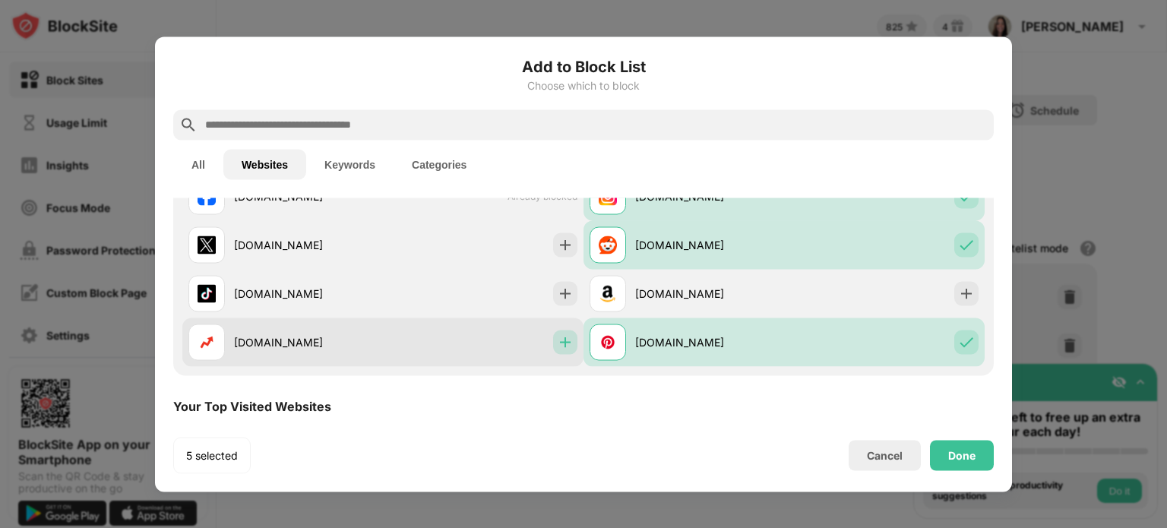
click at [558, 339] on img at bounding box center [565, 341] width 15 height 15
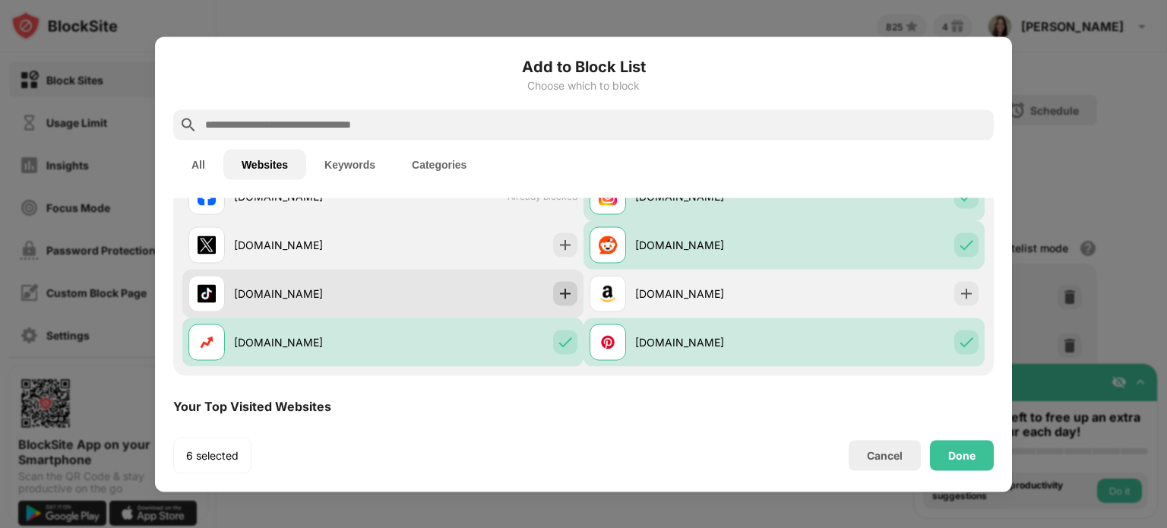
click at [558, 299] on img at bounding box center [565, 293] width 15 height 15
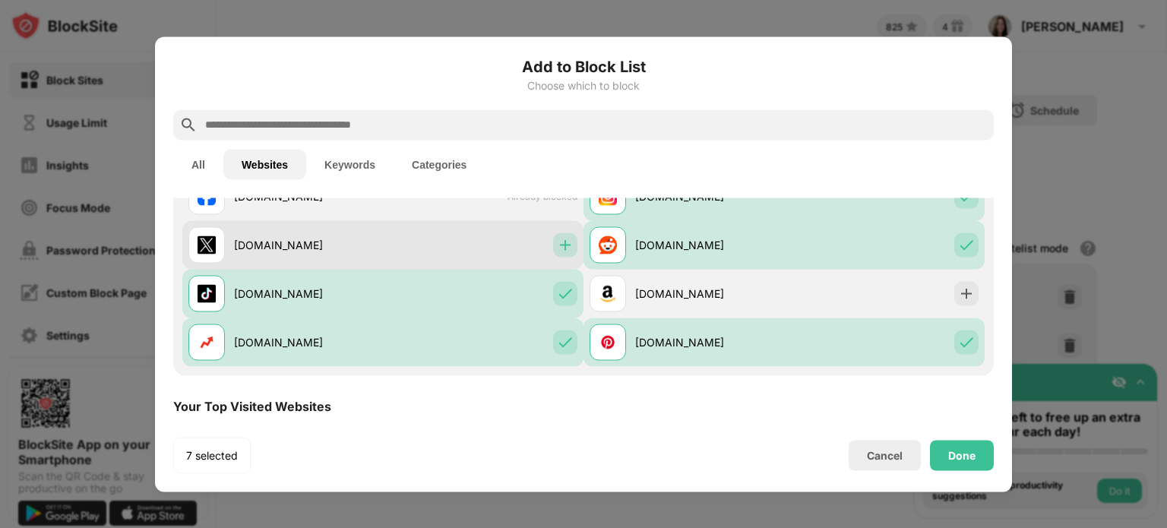
click at [561, 249] on img at bounding box center [565, 244] width 15 height 15
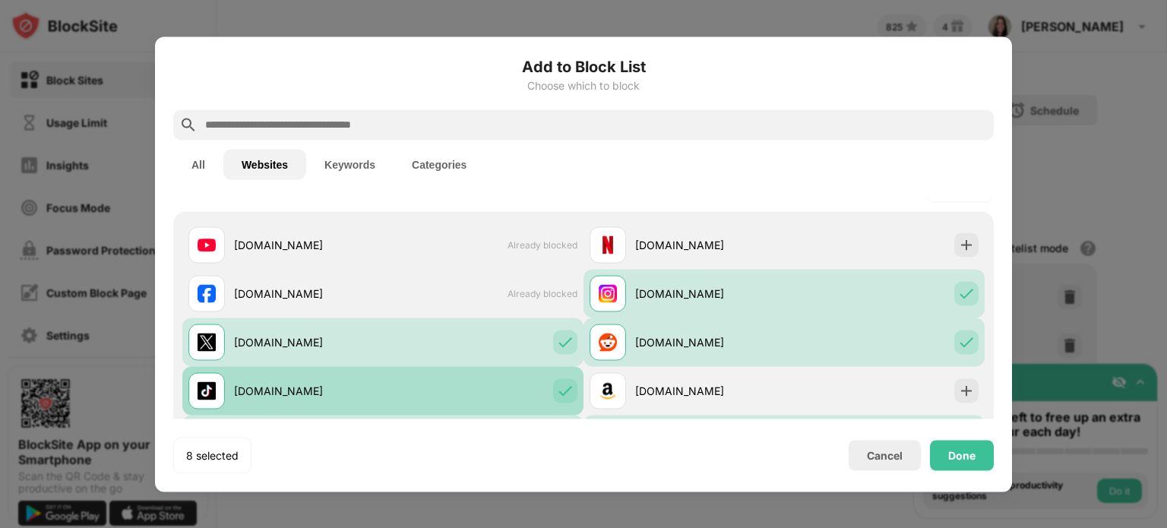
scroll to position [0, 0]
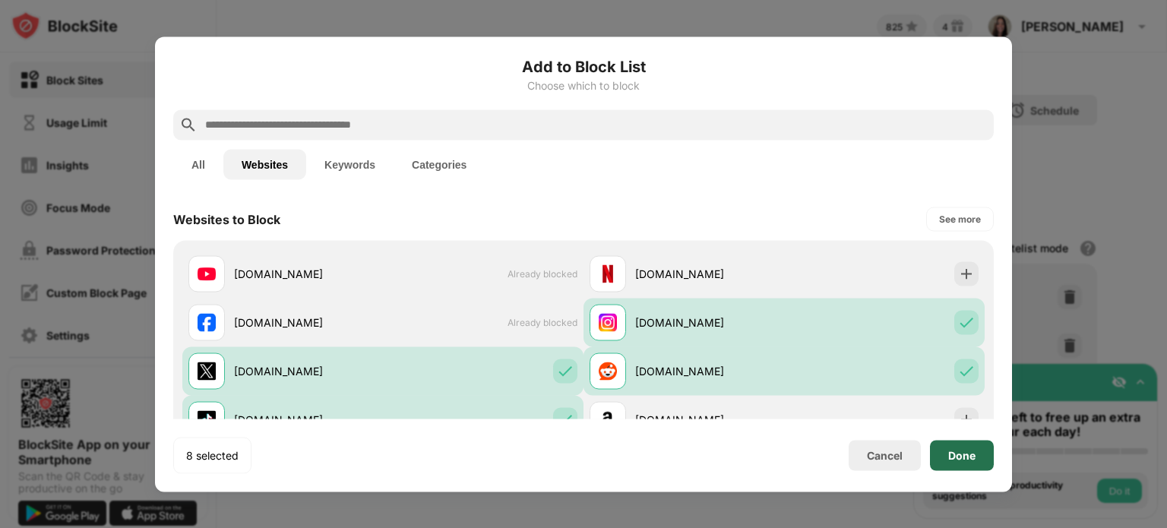
click at [958, 459] on div "Done" at bounding box center [961, 455] width 27 height 12
